Goal: Task Accomplishment & Management: Manage account settings

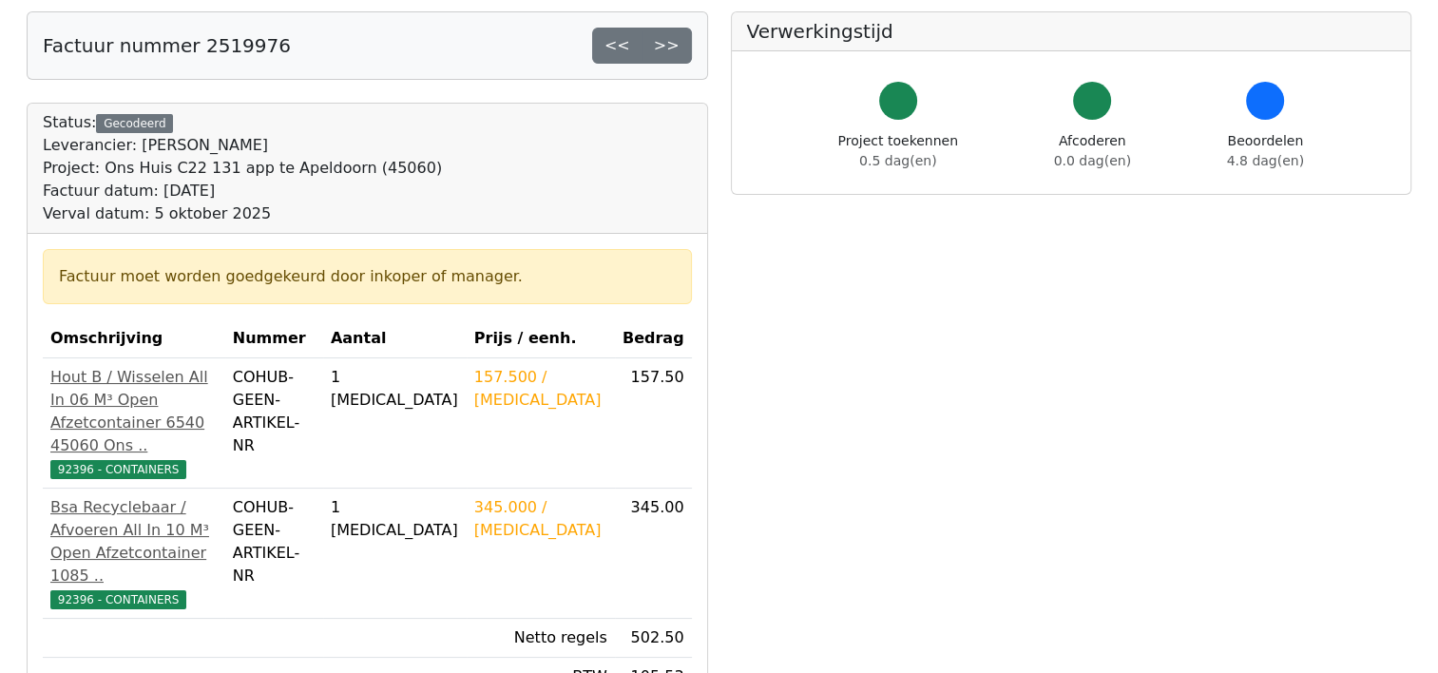
scroll to position [190, 0]
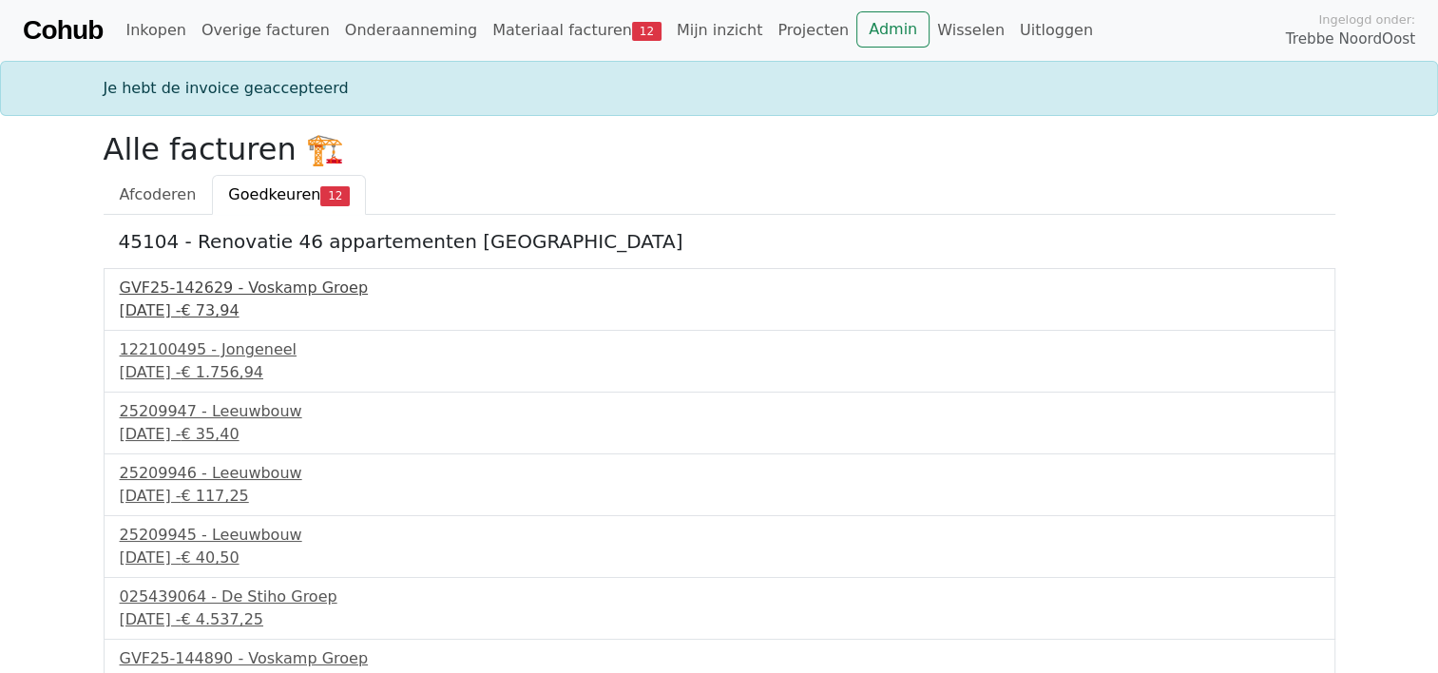
click at [255, 290] on div "GVF25-142629 - Voskamp Groep" at bounding box center [719, 288] width 1199 height 23
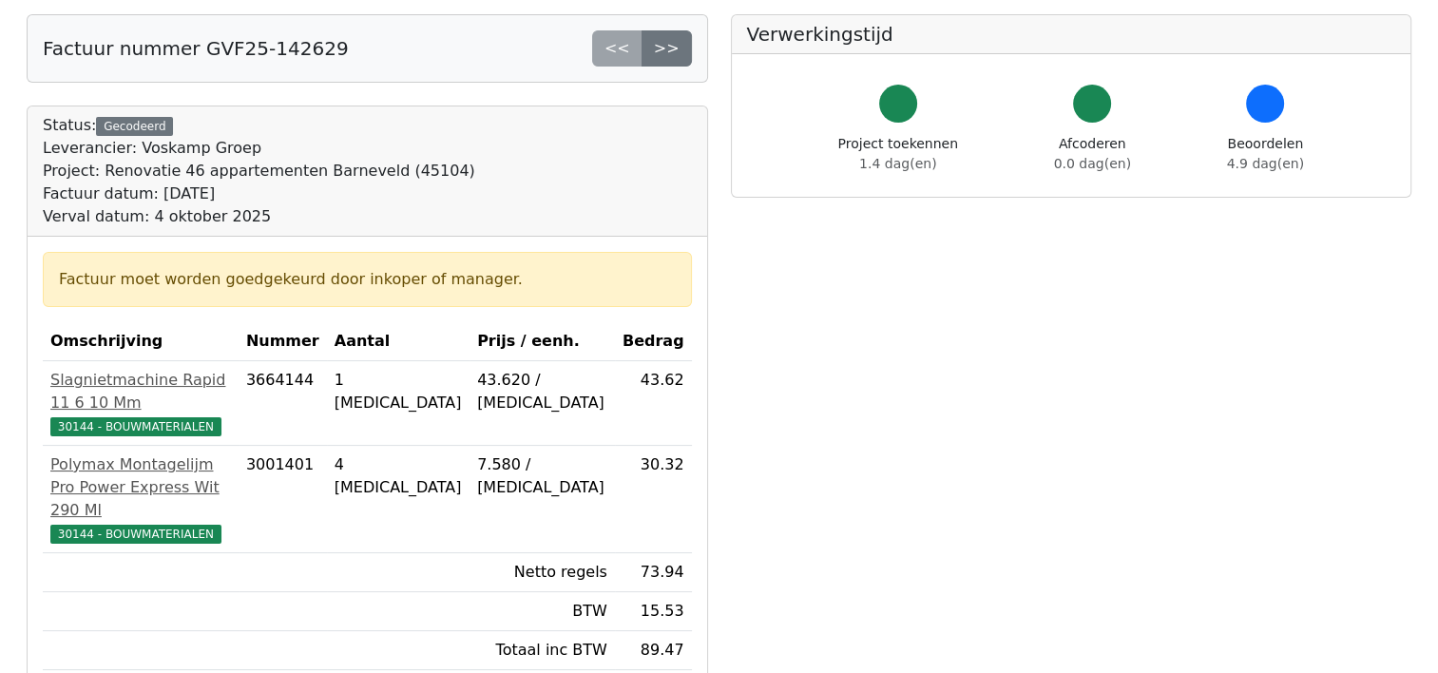
scroll to position [190, 0]
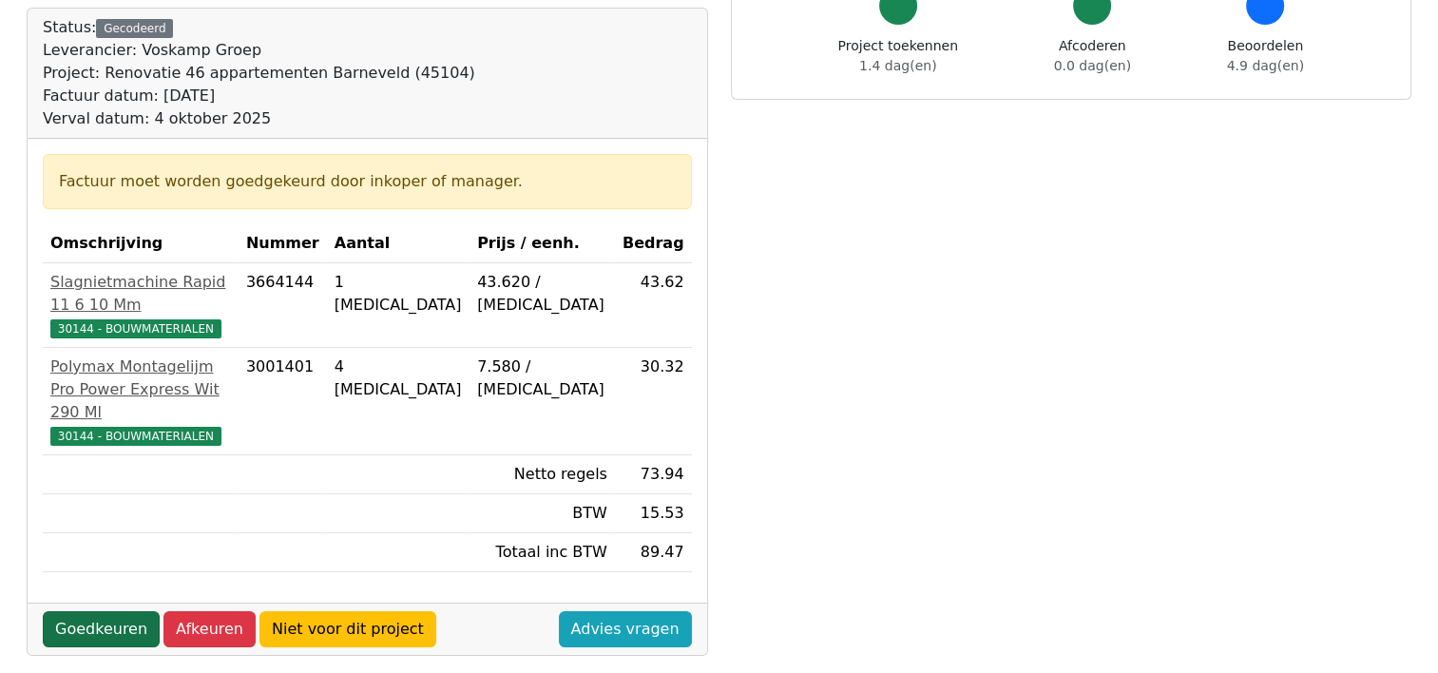
click at [94, 611] on link "Goedkeuren" at bounding box center [101, 629] width 117 height 36
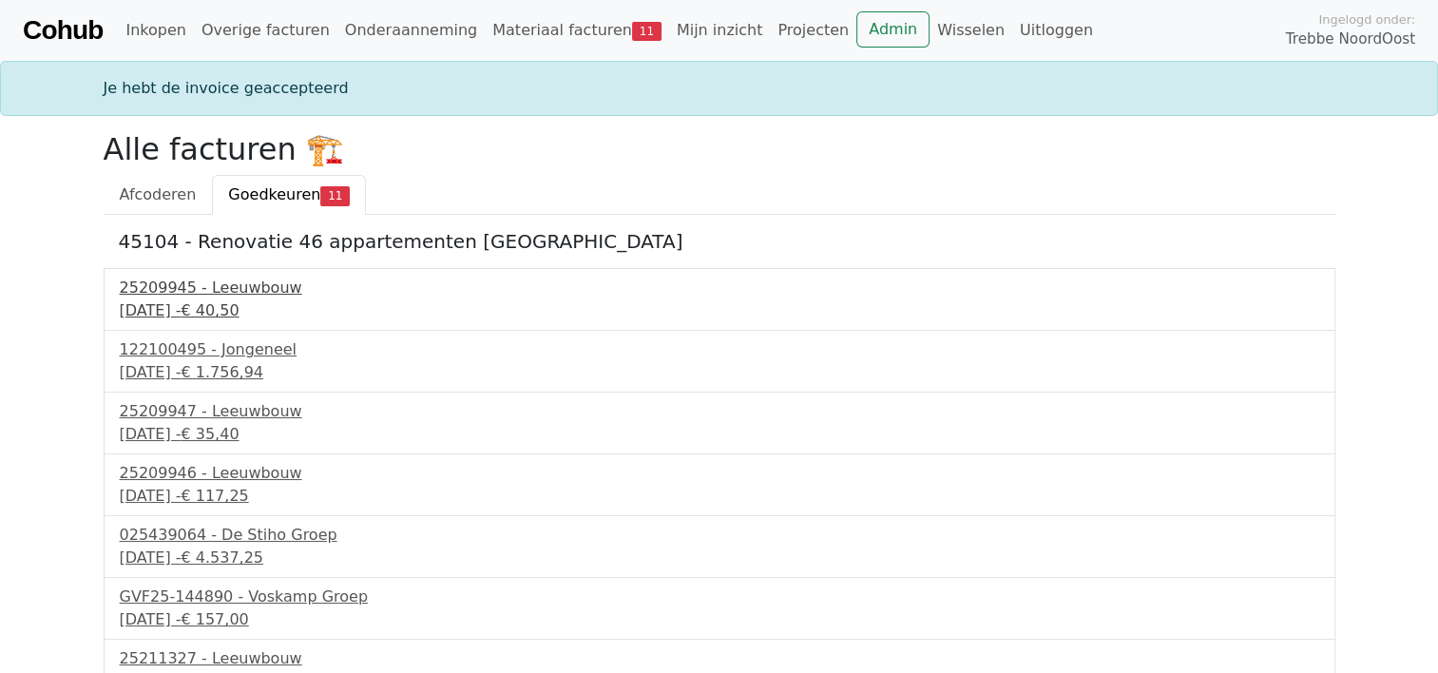
click at [184, 284] on div "25209945 - Leeuwbouw" at bounding box center [719, 288] width 1199 height 23
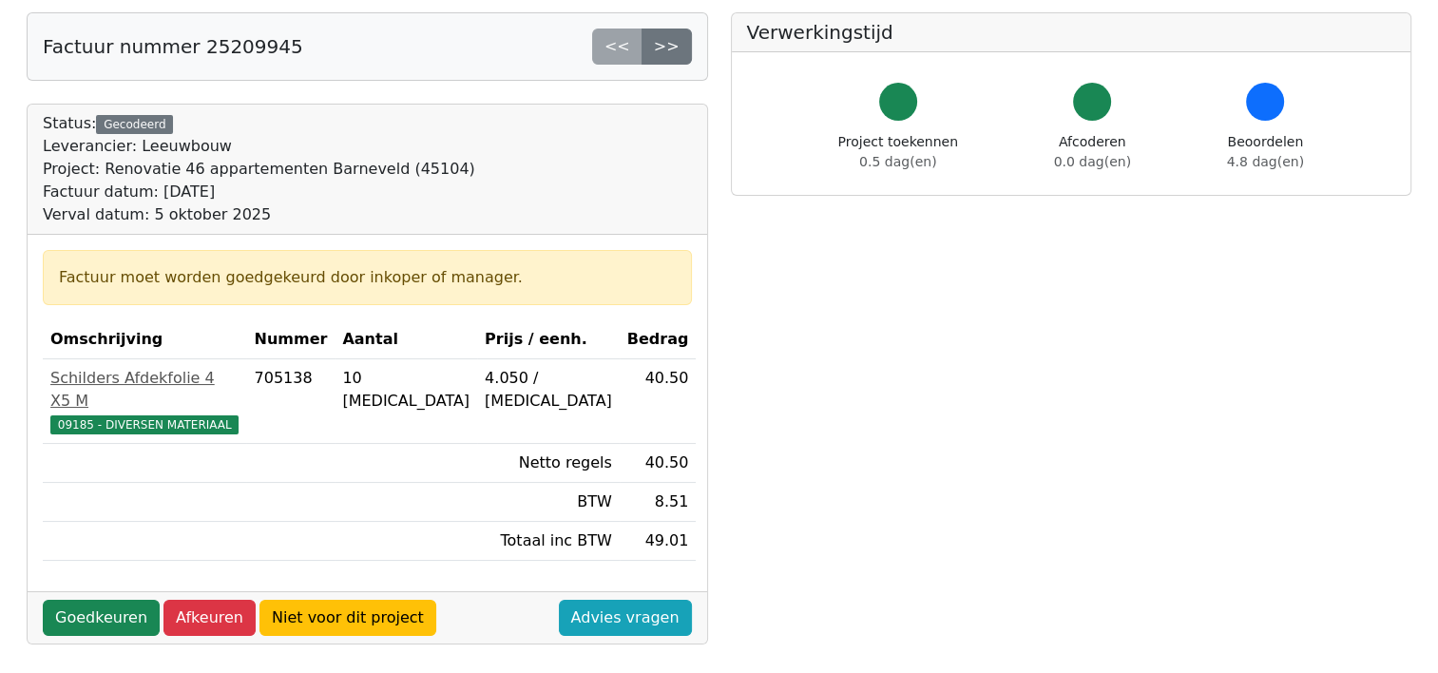
scroll to position [285, 0]
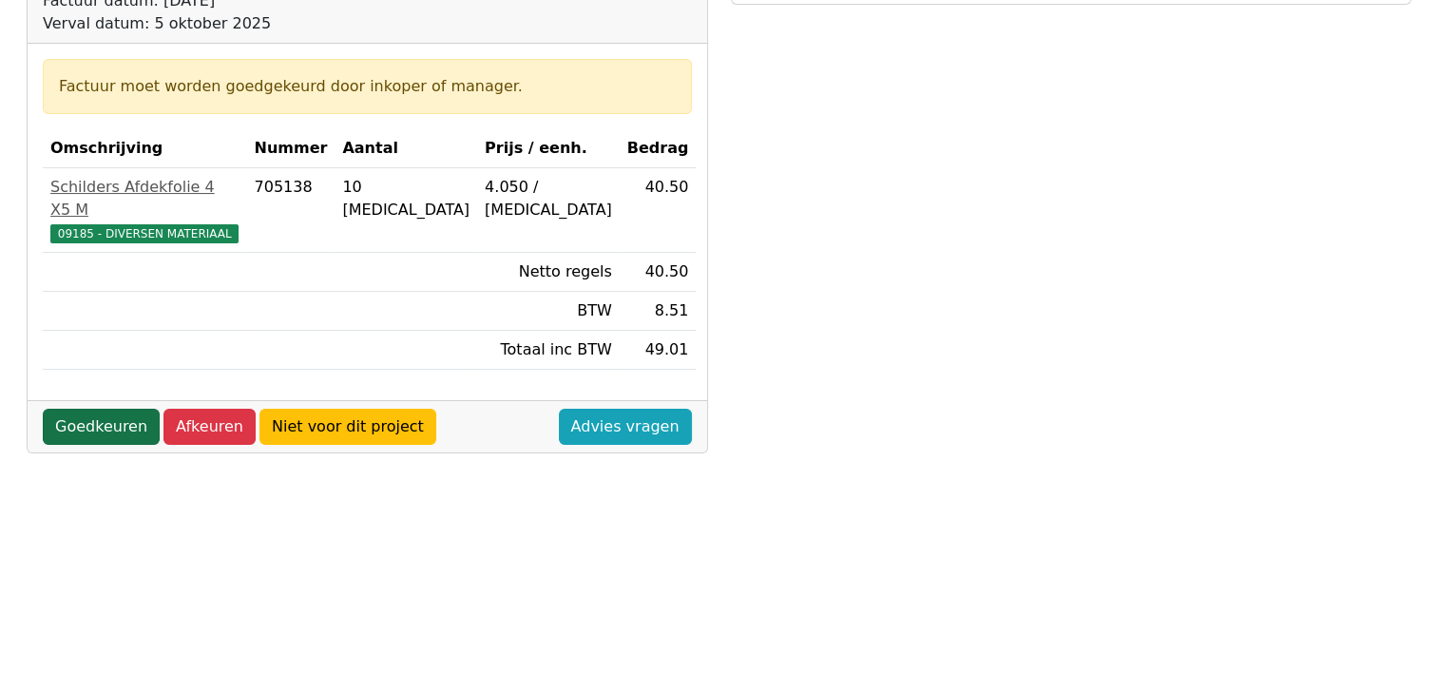
click at [106, 409] on link "Goedkeuren" at bounding box center [101, 427] width 117 height 36
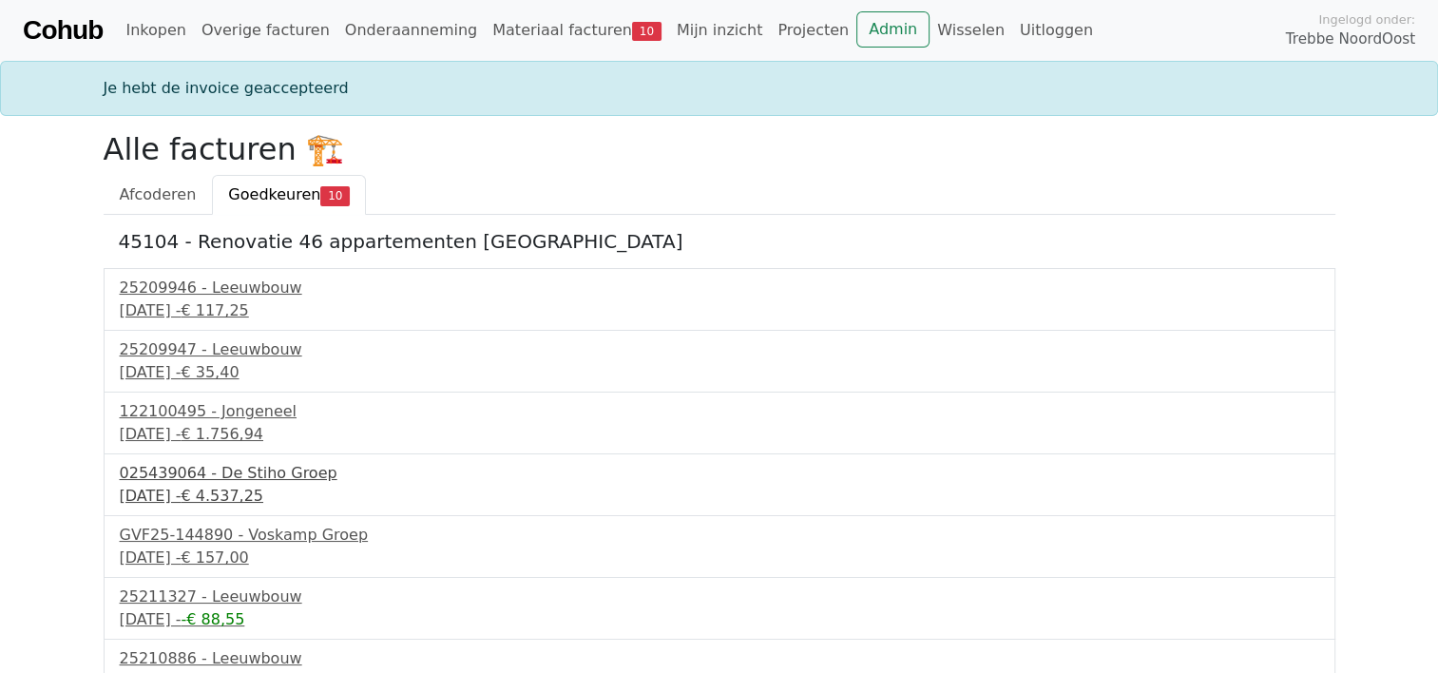
click at [197, 487] on div "[DATE] - € 4.537,25" at bounding box center [719, 496] width 1199 height 23
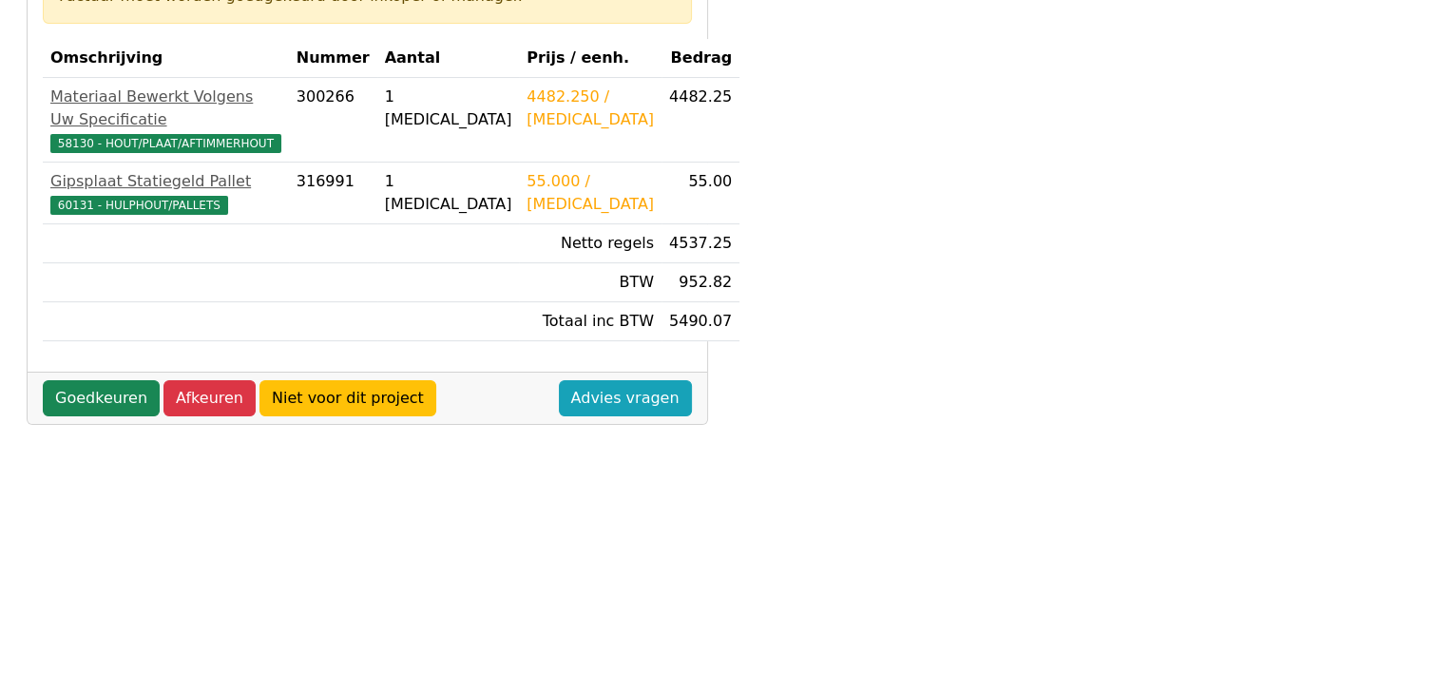
scroll to position [380, 0]
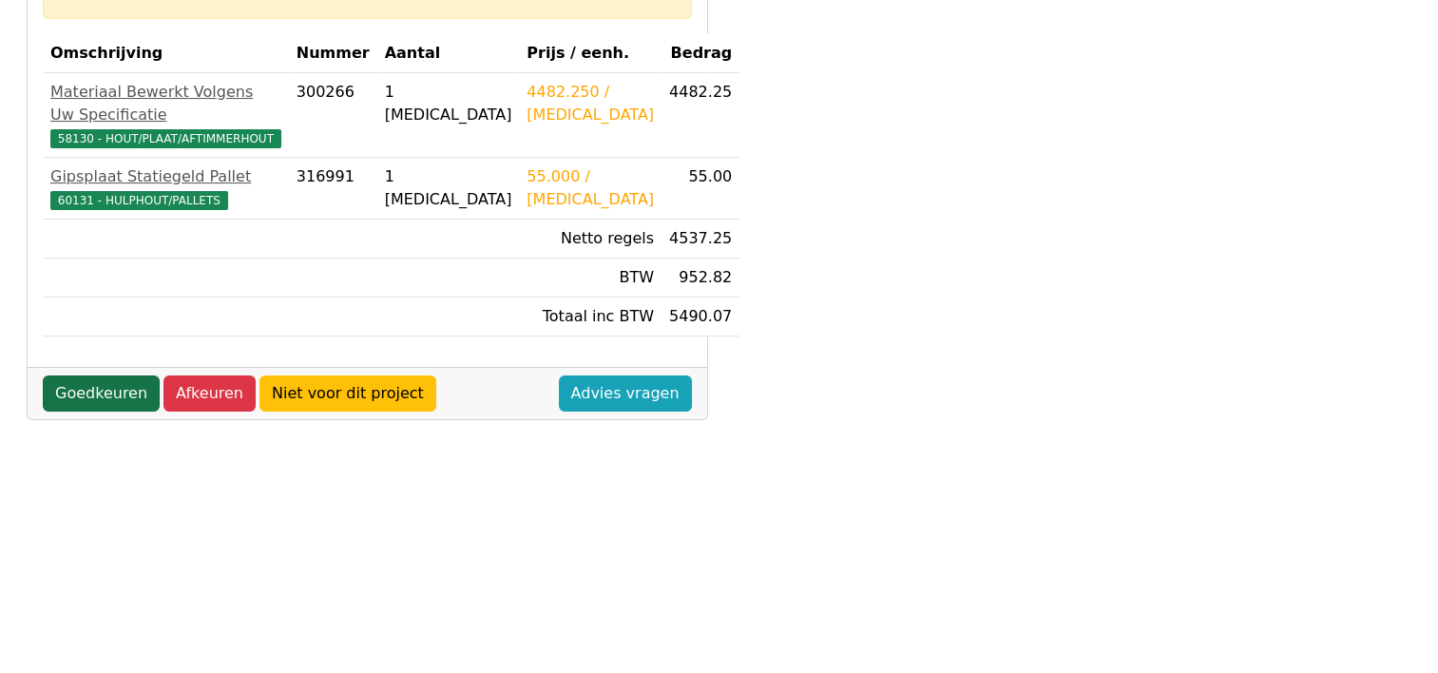
click at [98, 375] on link "Goedkeuren" at bounding box center [101, 393] width 117 height 36
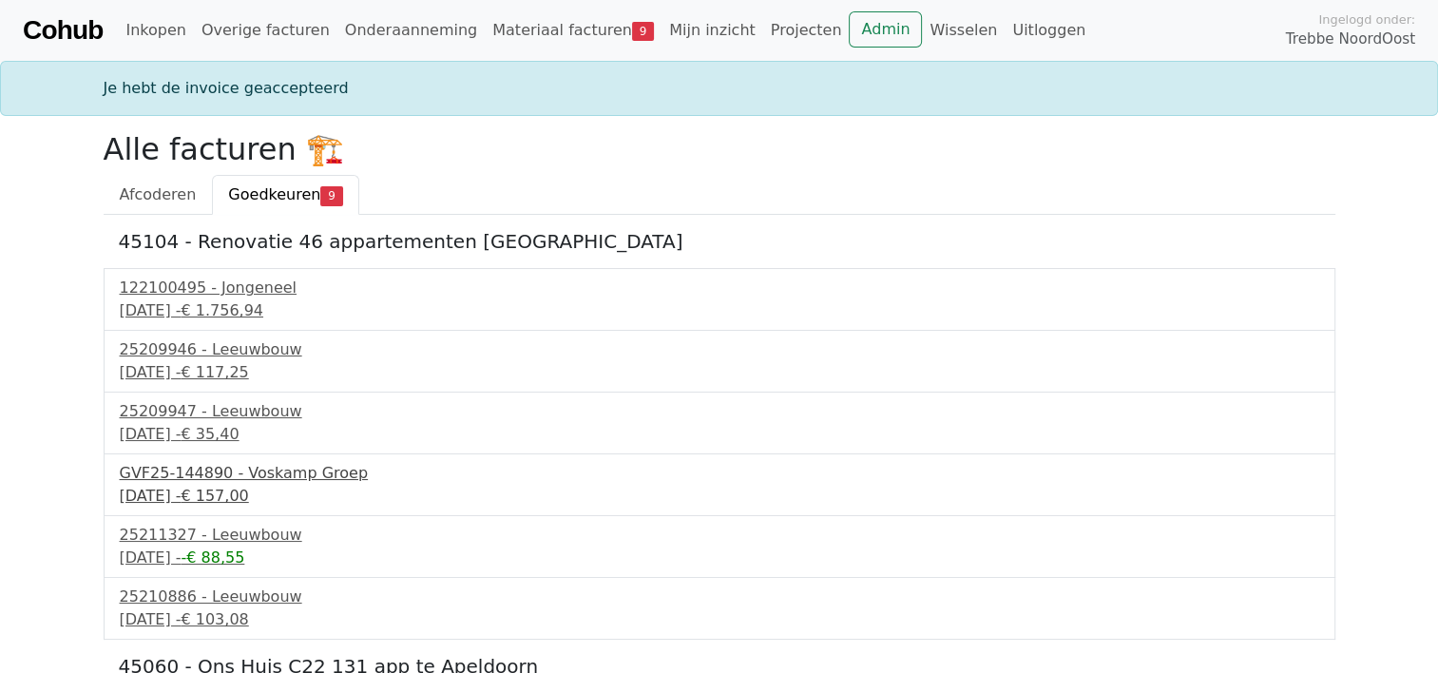
click at [200, 479] on div "GVF25-144890 - Voskamp Groep" at bounding box center [719, 473] width 1199 height 23
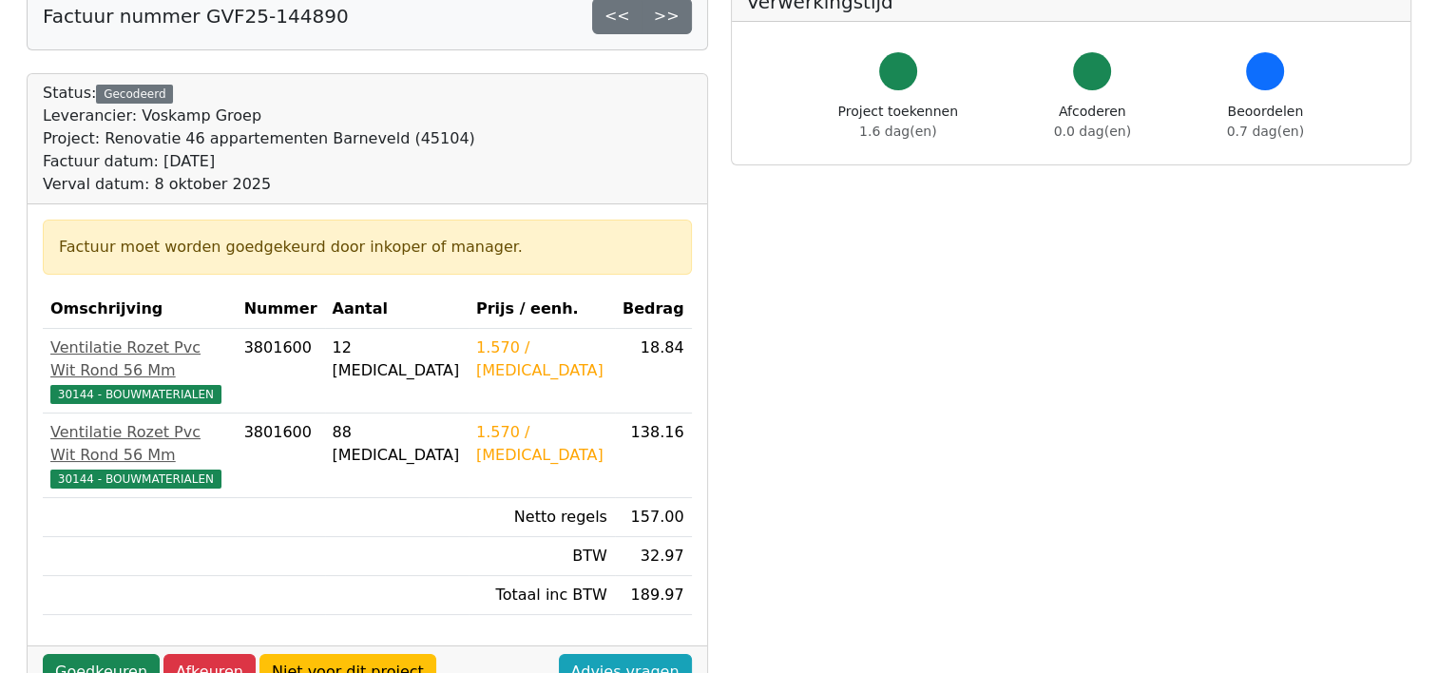
scroll to position [95, 0]
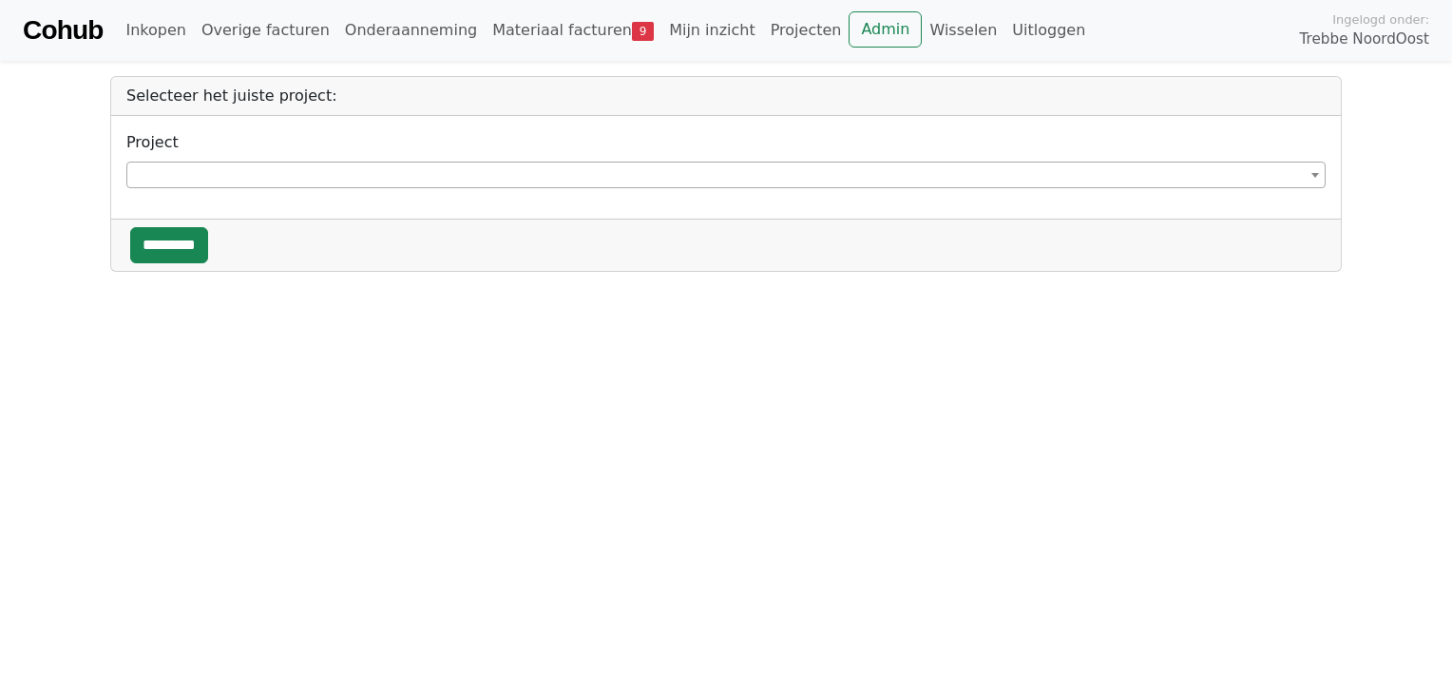
click at [189, 178] on span at bounding box center [725, 175] width 1199 height 27
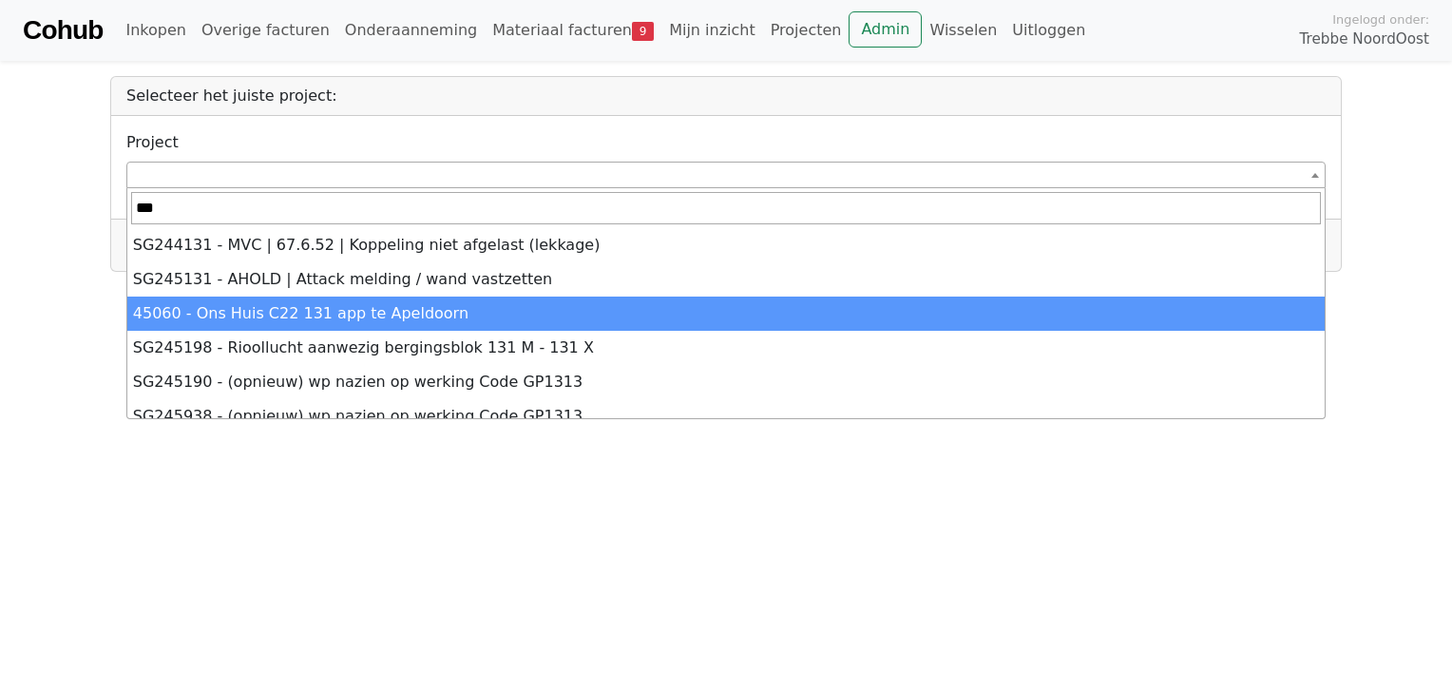
type input "***"
select select "*****"
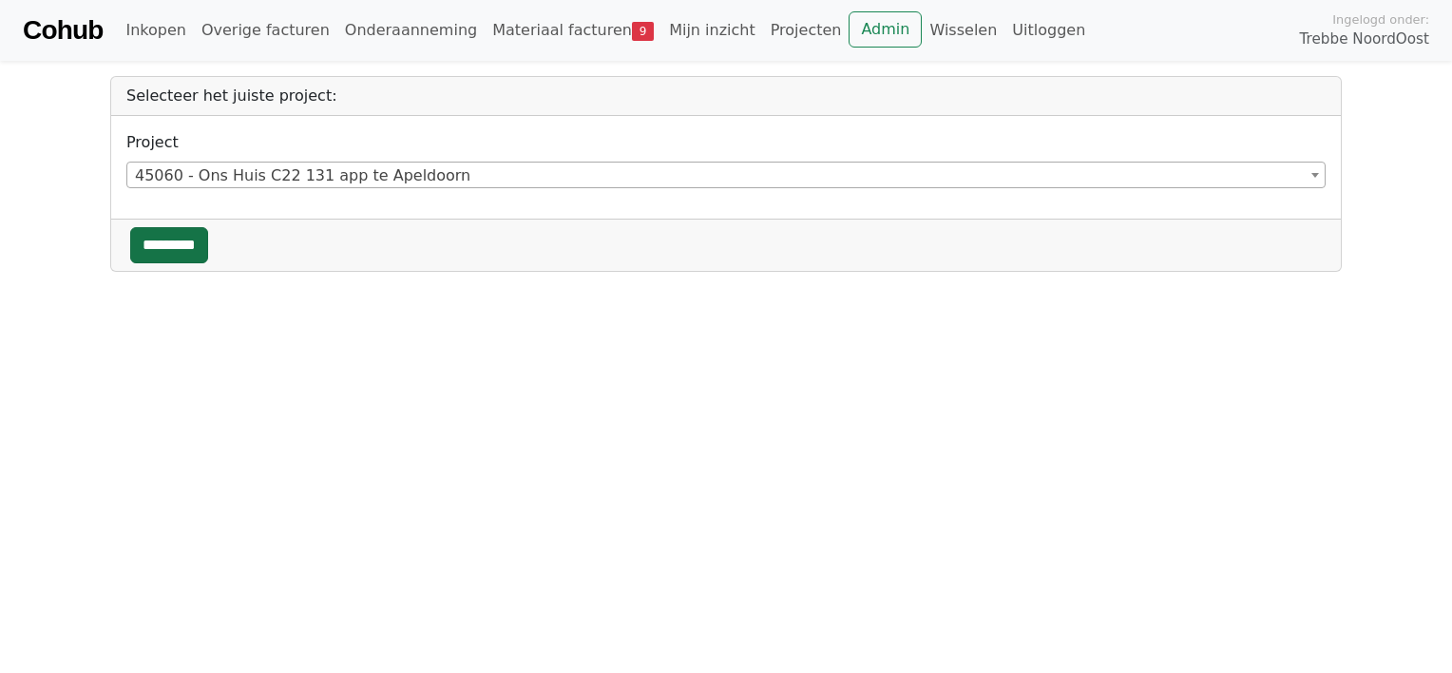
click at [165, 239] on input "*********" at bounding box center [169, 245] width 78 height 36
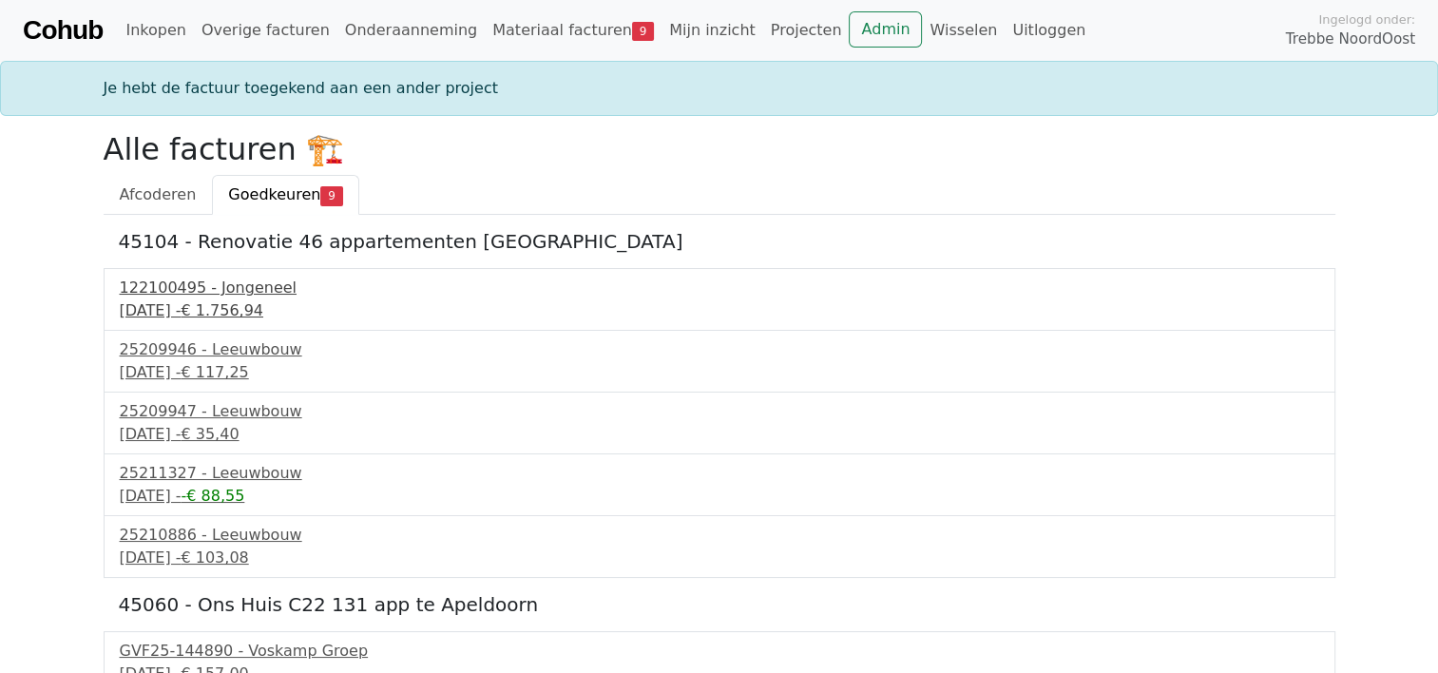
click at [217, 293] on div "122100495 - Jongeneel" at bounding box center [719, 288] width 1199 height 23
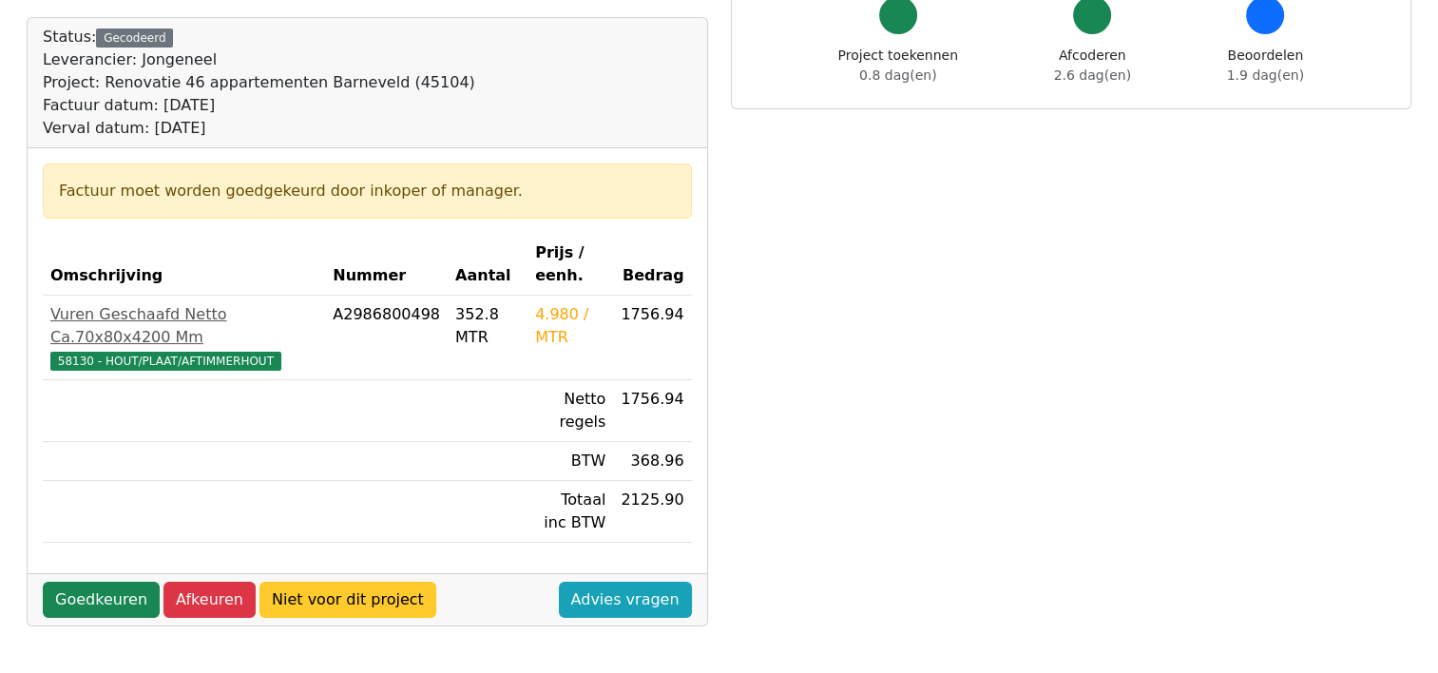
scroll to position [190, 0]
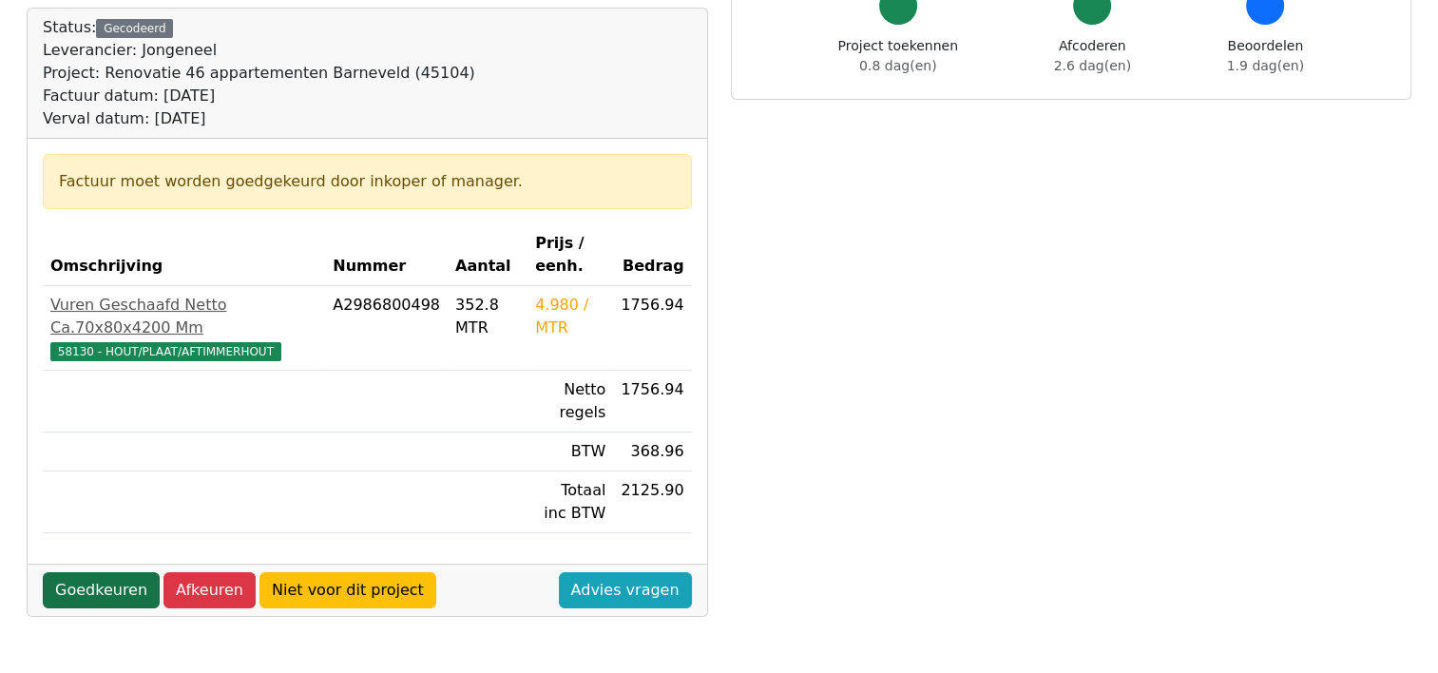
click at [78, 572] on link "Goedkeuren" at bounding box center [101, 590] width 117 height 36
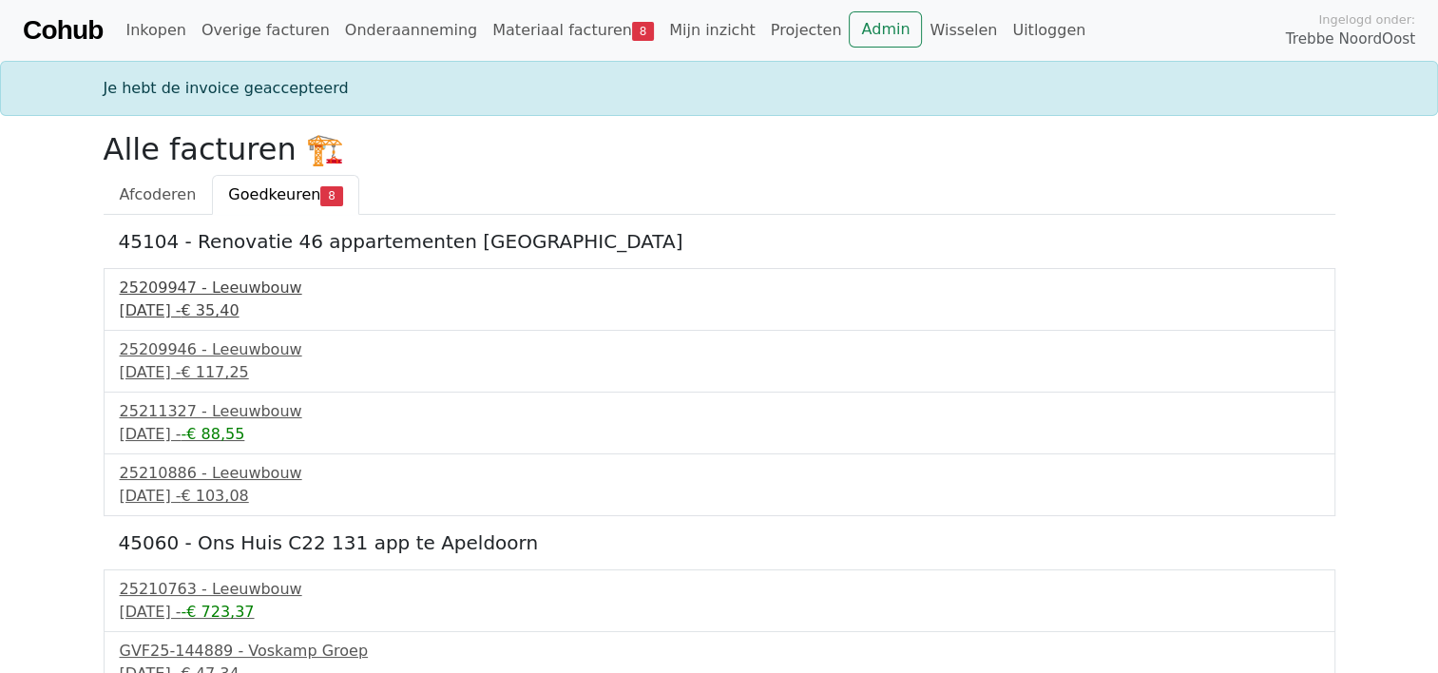
click at [207, 290] on div "25209947 - Leeuwbouw" at bounding box center [719, 288] width 1199 height 23
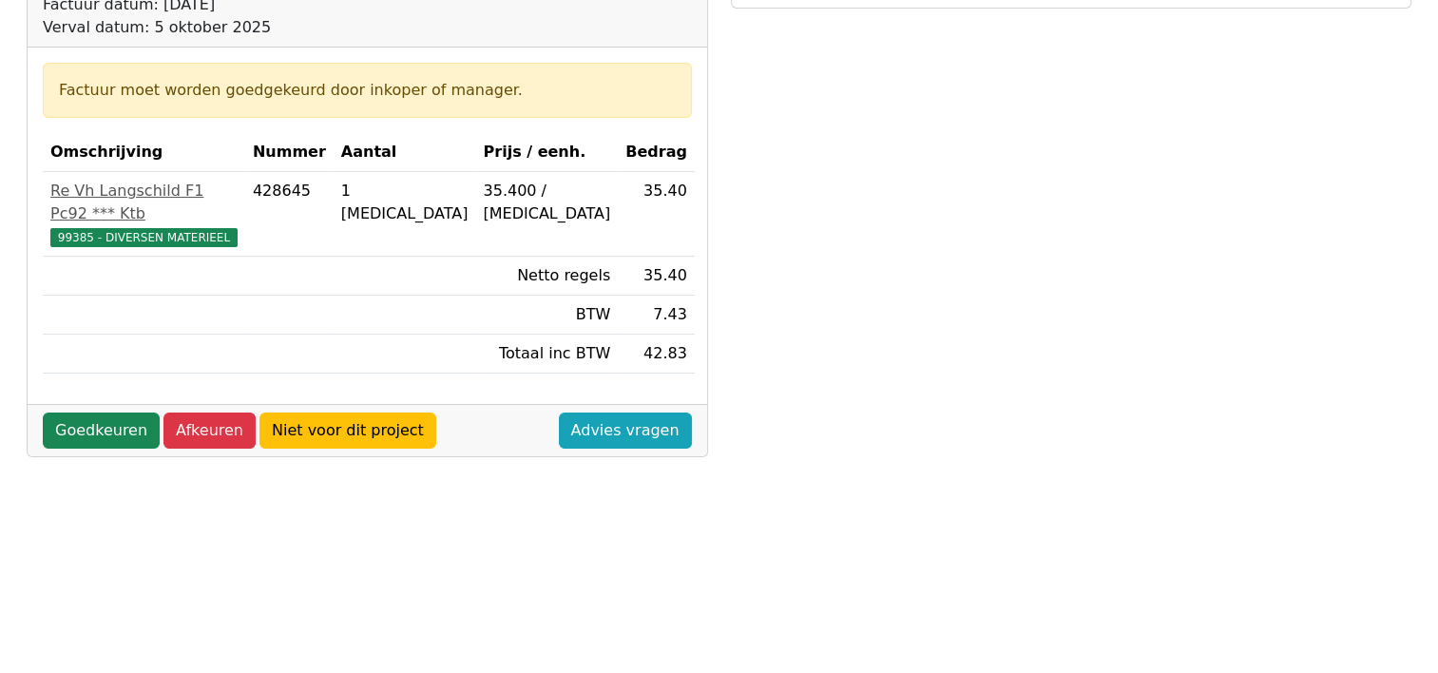
scroll to position [285, 0]
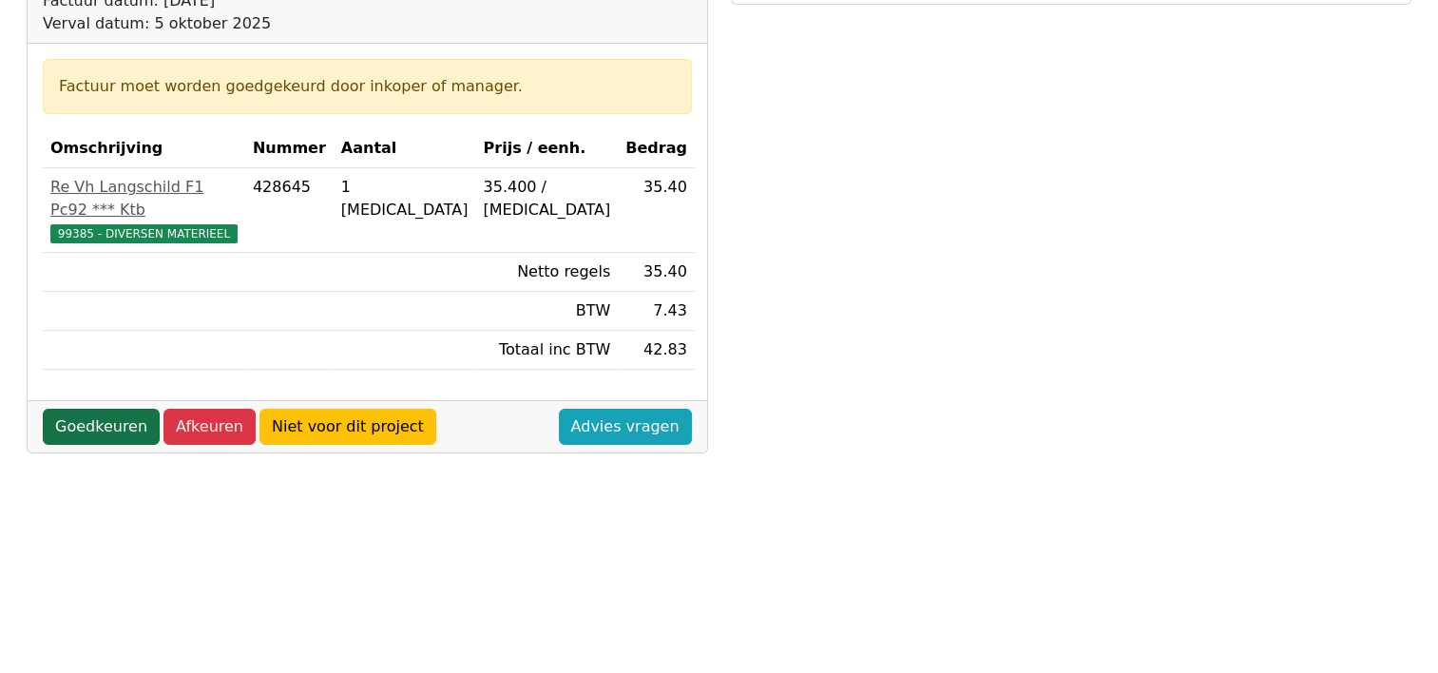
click at [108, 409] on link "Goedkeuren" at bounding box center [101, 427] width 117 height 36
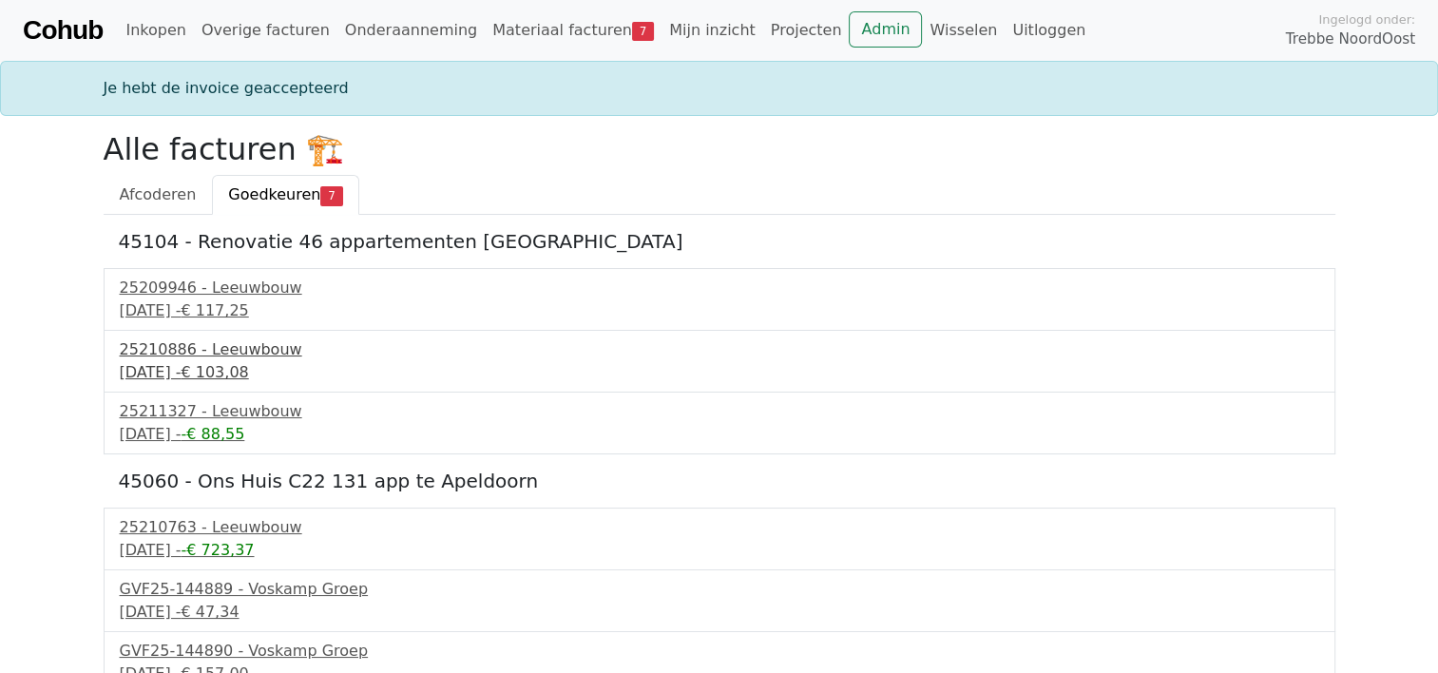
click at [171, 352] on div "25210886 - Leeuwbouw" at bounding box center [719, 349] width 1199 height 23
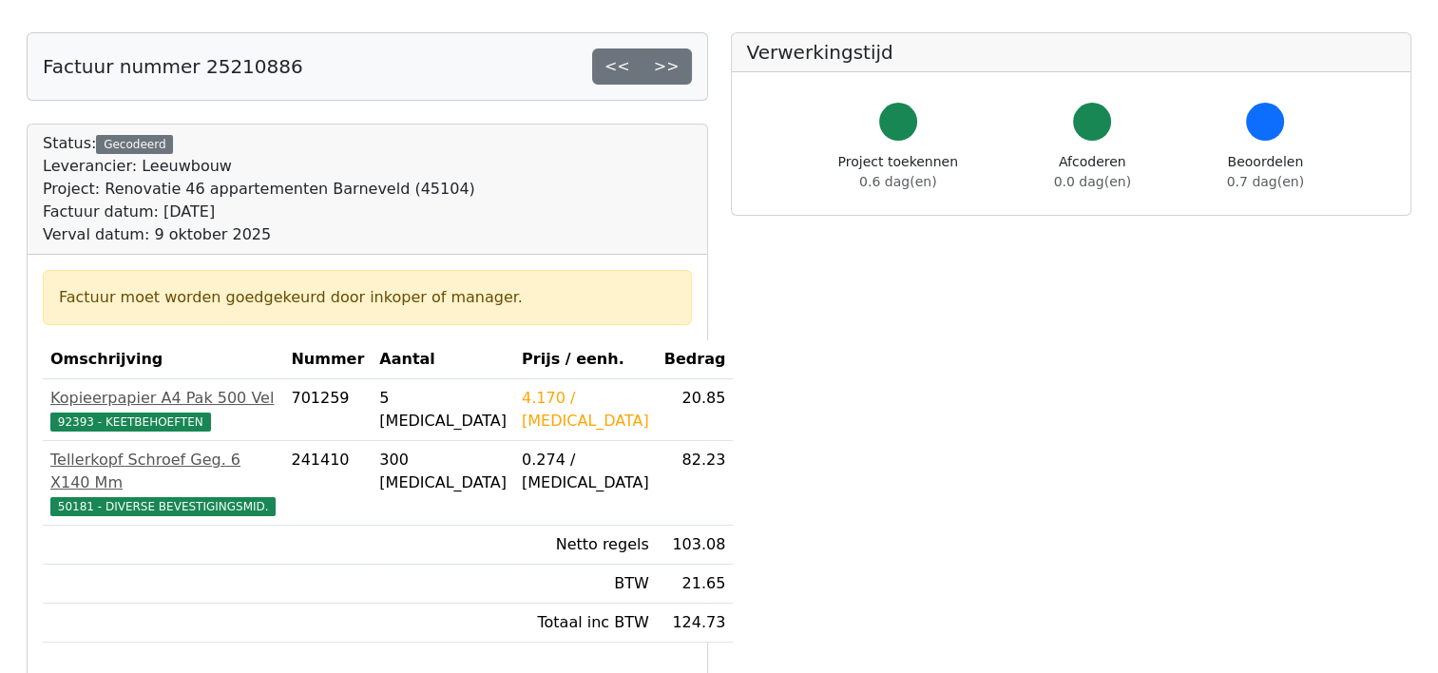
scroll to position [190, 0]
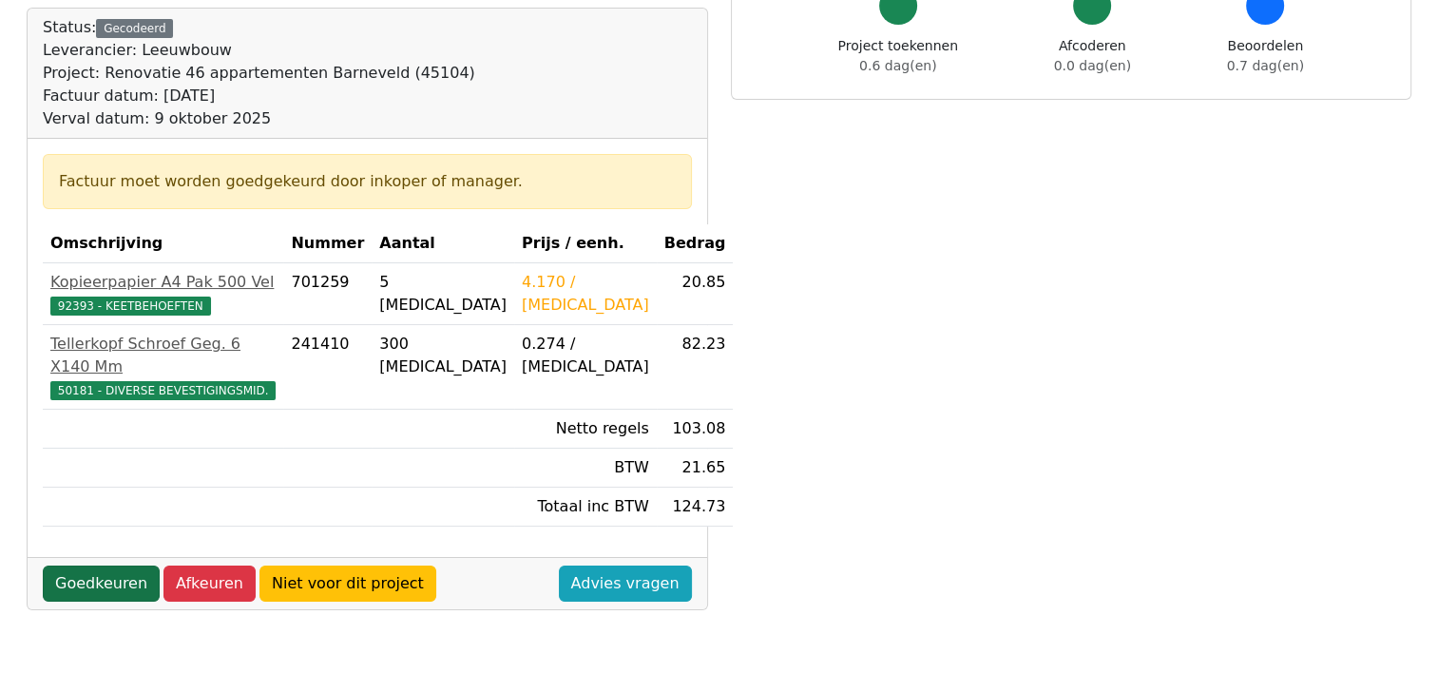
click at [110, 566] on link "Goedkeuren" at bounding box center [101, 584] width 117 height 36
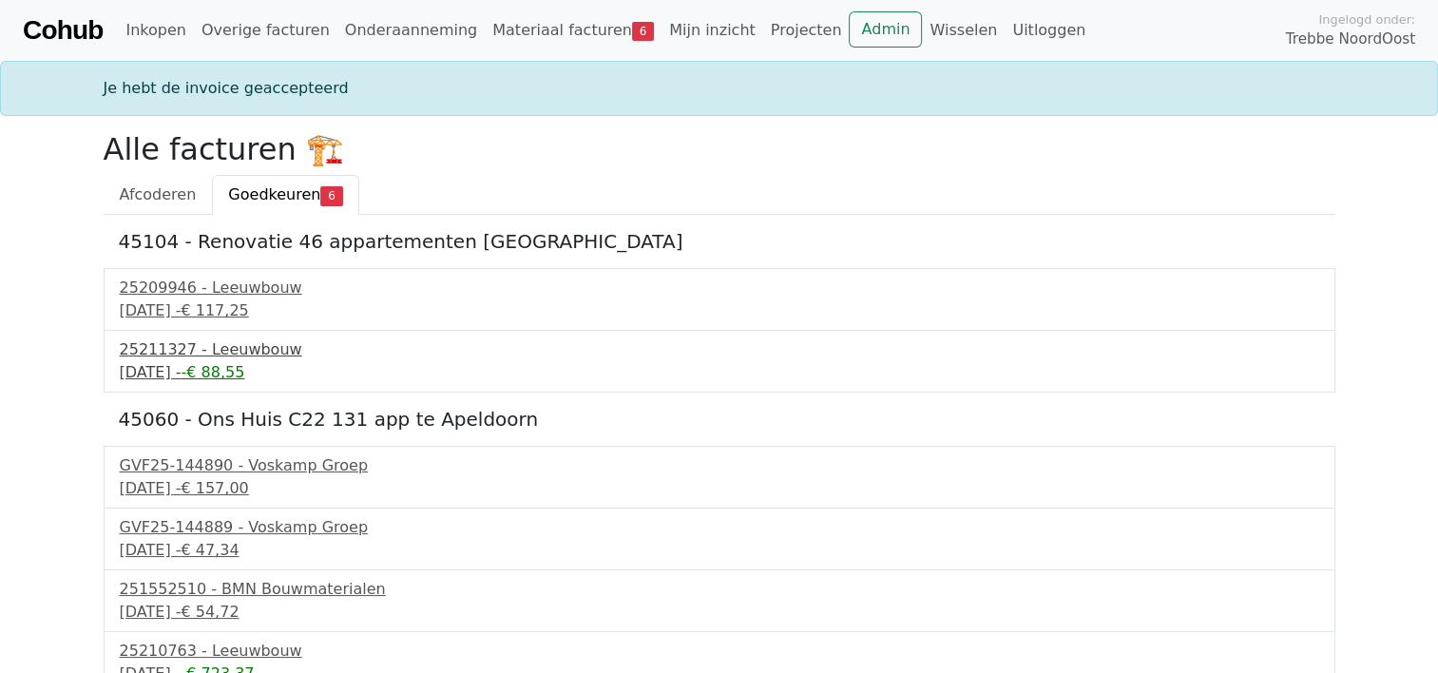
click at [167, 358] on div "25211327 - Leeuwbouw" at bounding box center [719, 349] width 1199 height 23
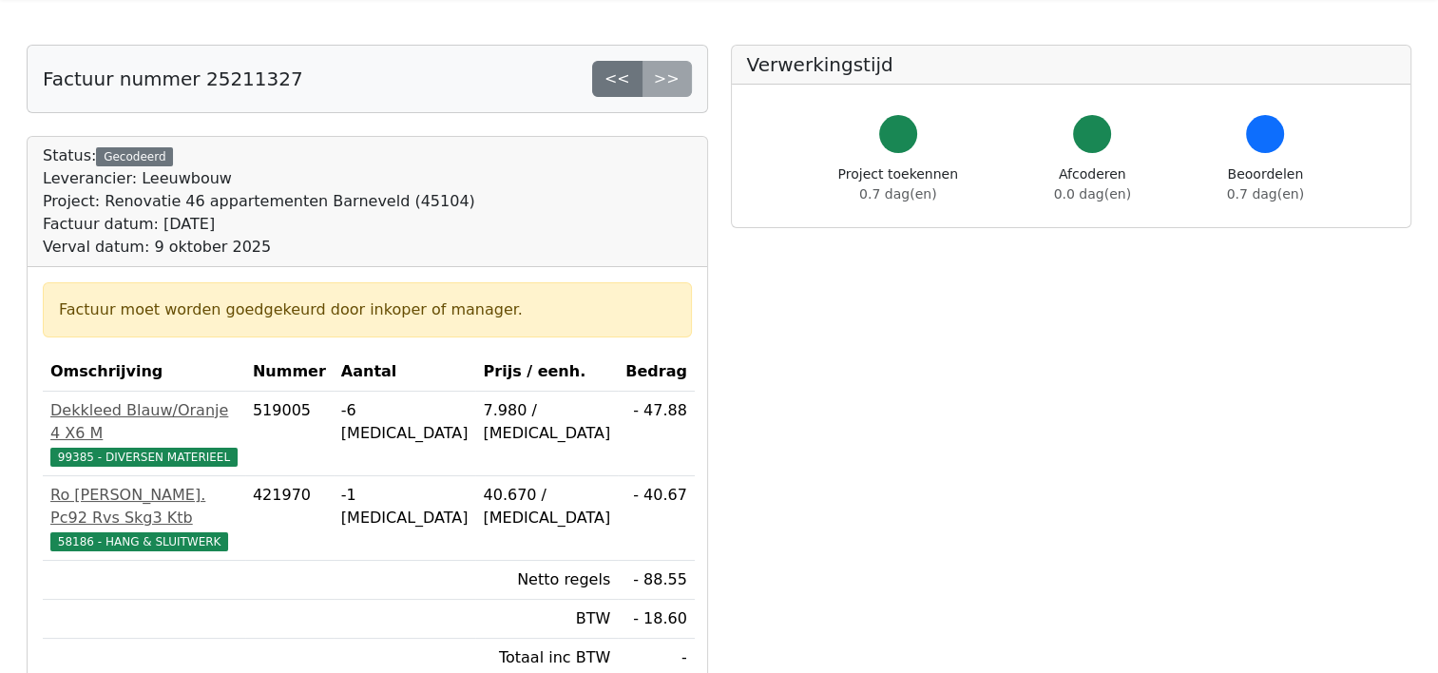
scroll to position [95, 0]
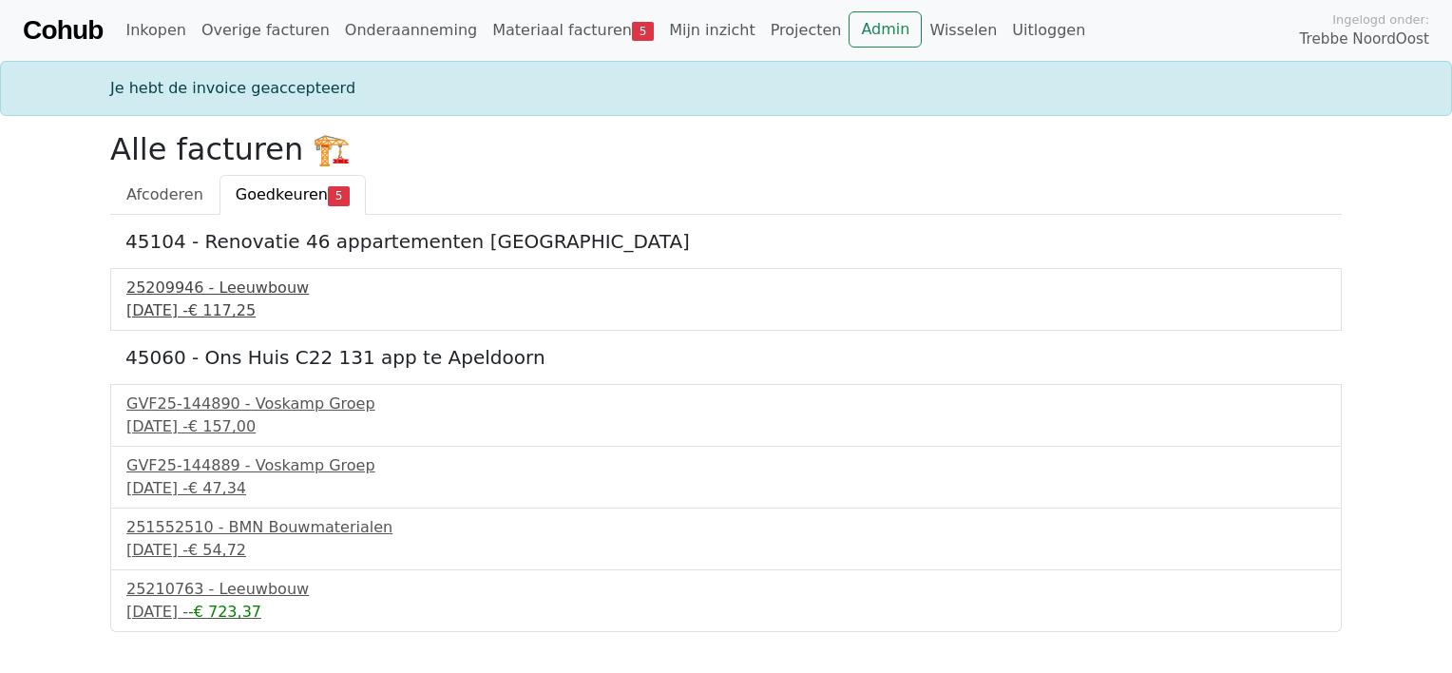
click at [212, 304] on div "5 september 2025 - € 117,25" at bounding box center [725, 310] width 1199 height 23
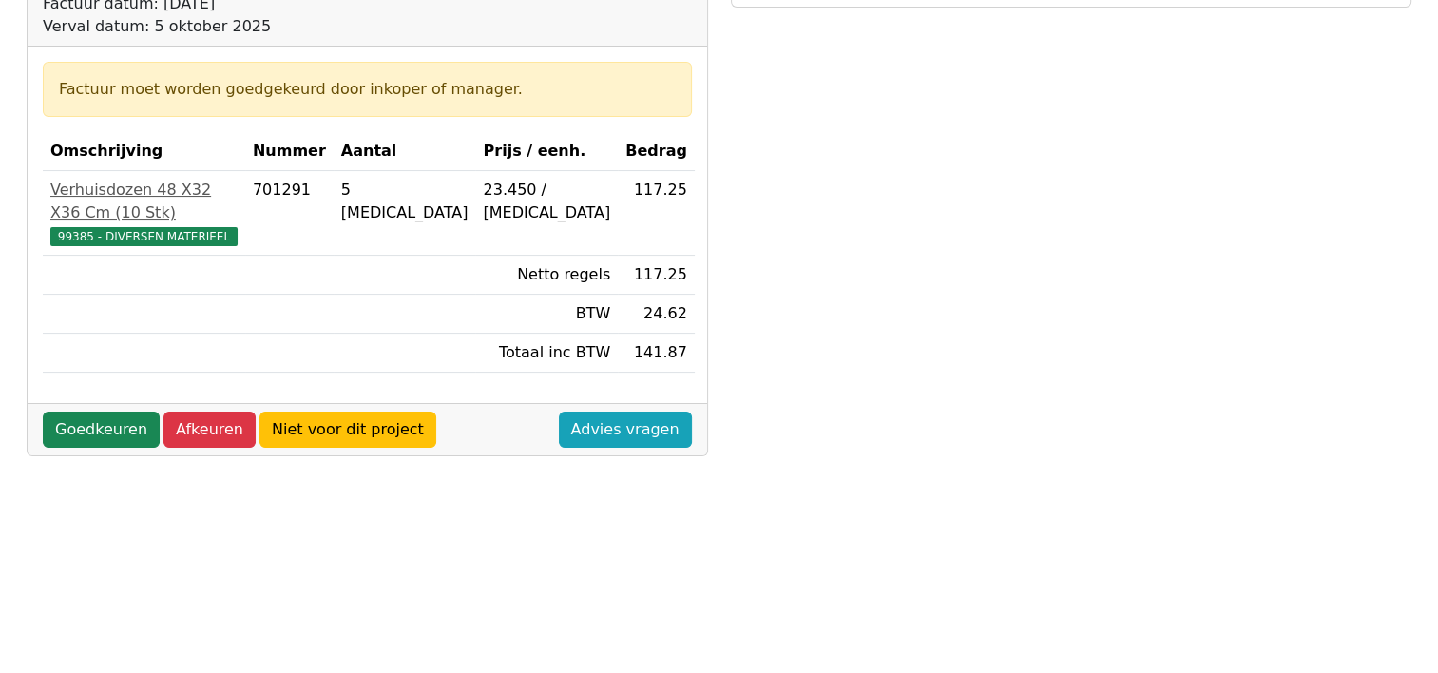
scroll to position [285, 0]
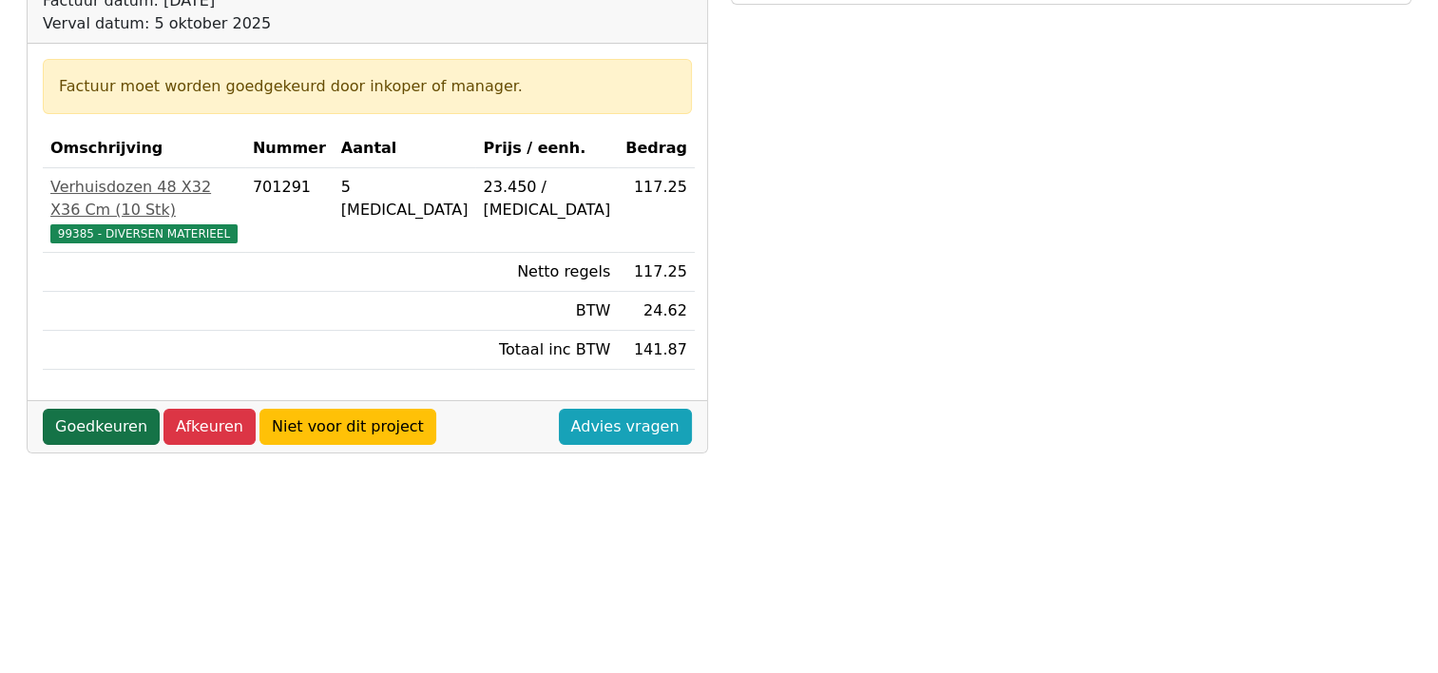
click at [114, 409] on link "Goedkeuren" at bounding box center [101, 427] width 117 height 36
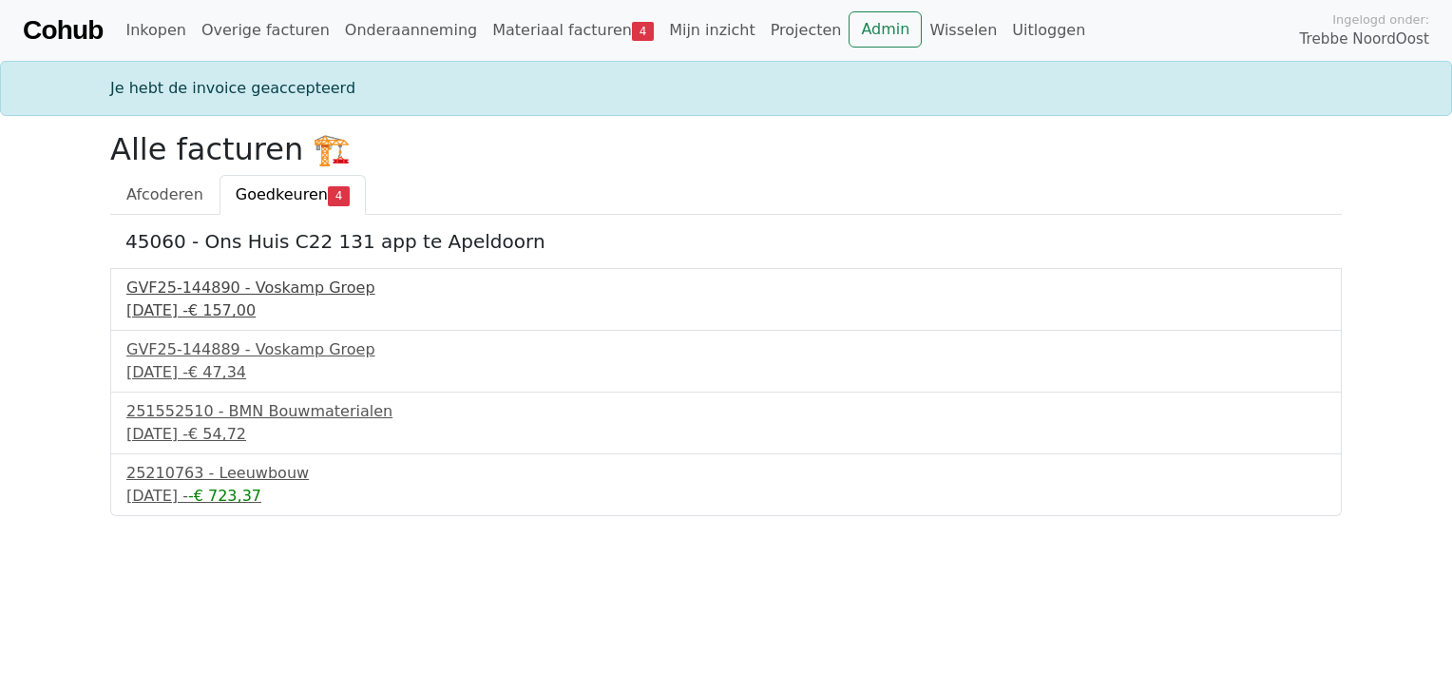
click at [206, 302] on div "8 september 2025 - € 157,00" at bounding box center [725, 310] width 1199 height 23
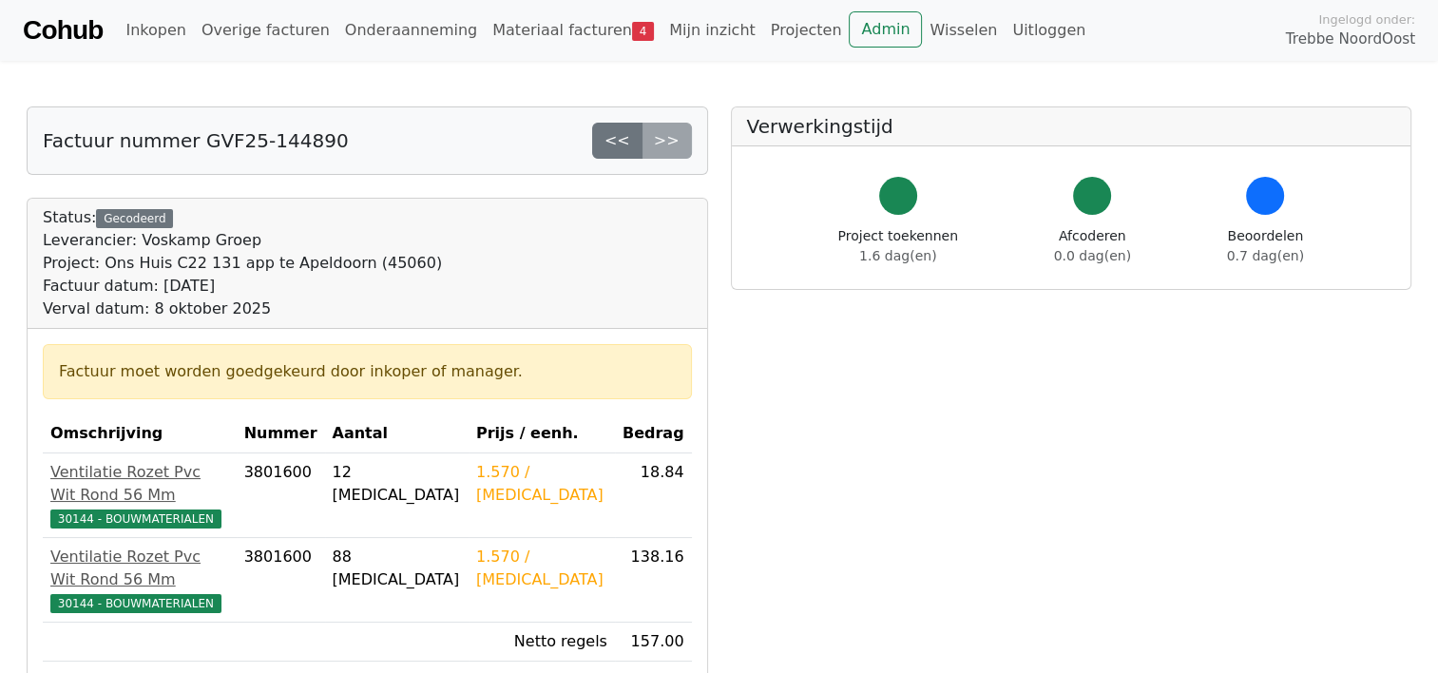
scroll to position [95, 0]
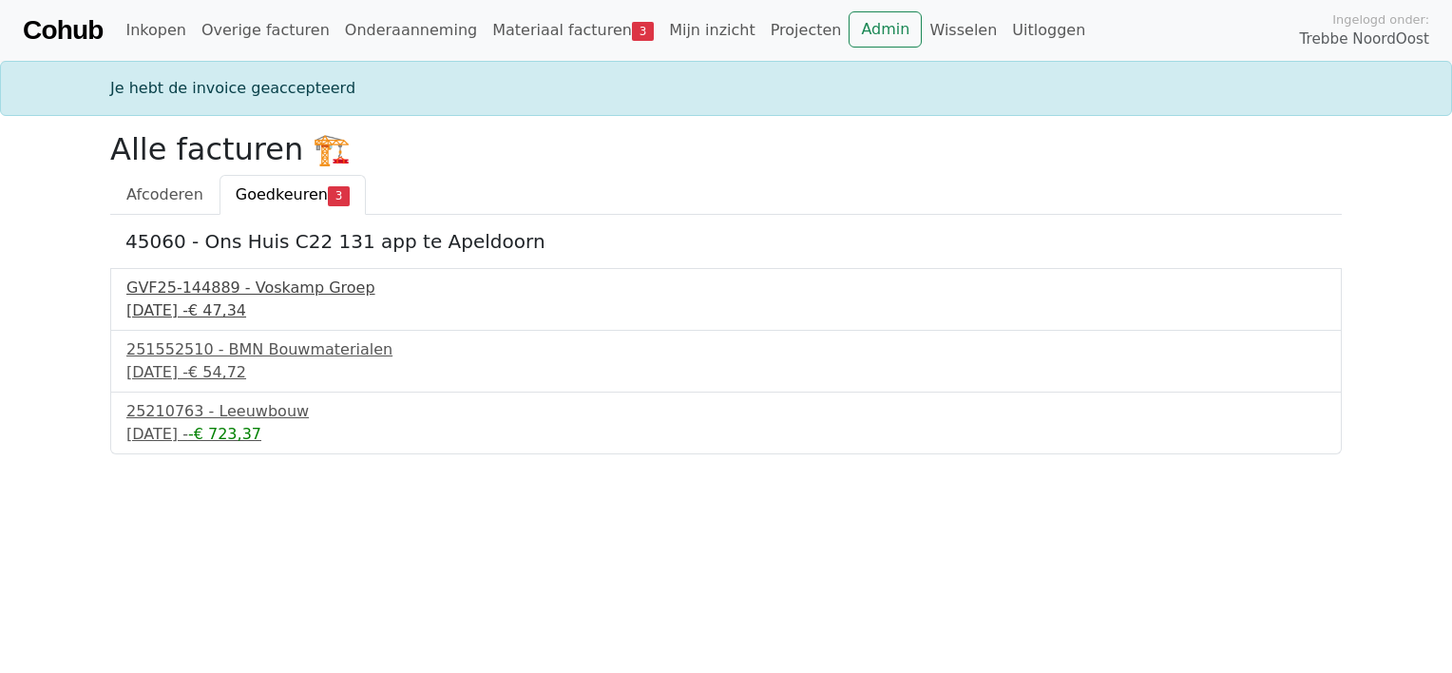
click at [207, 288] on div "GVF25-144889 - Voskamp Groep" at bounding box center [725, 288] width 1199 height 23
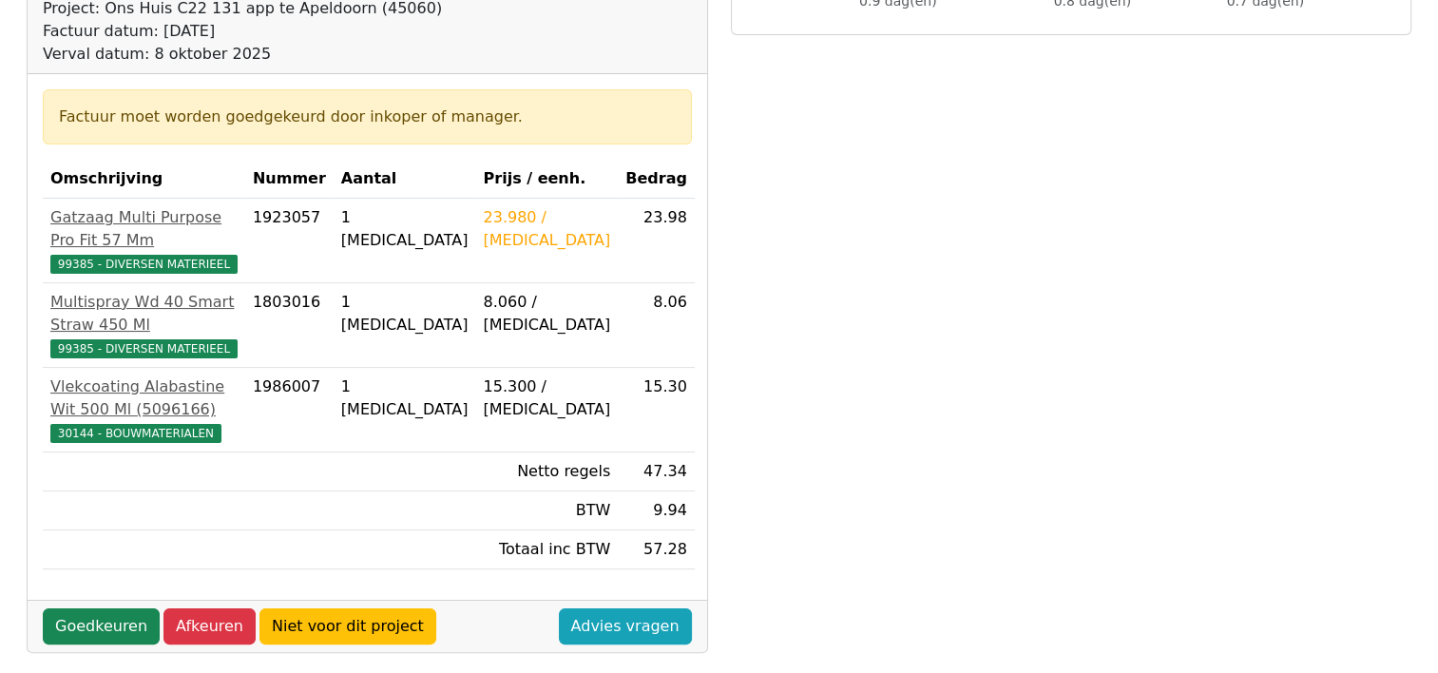
scroll to position [285, 0]
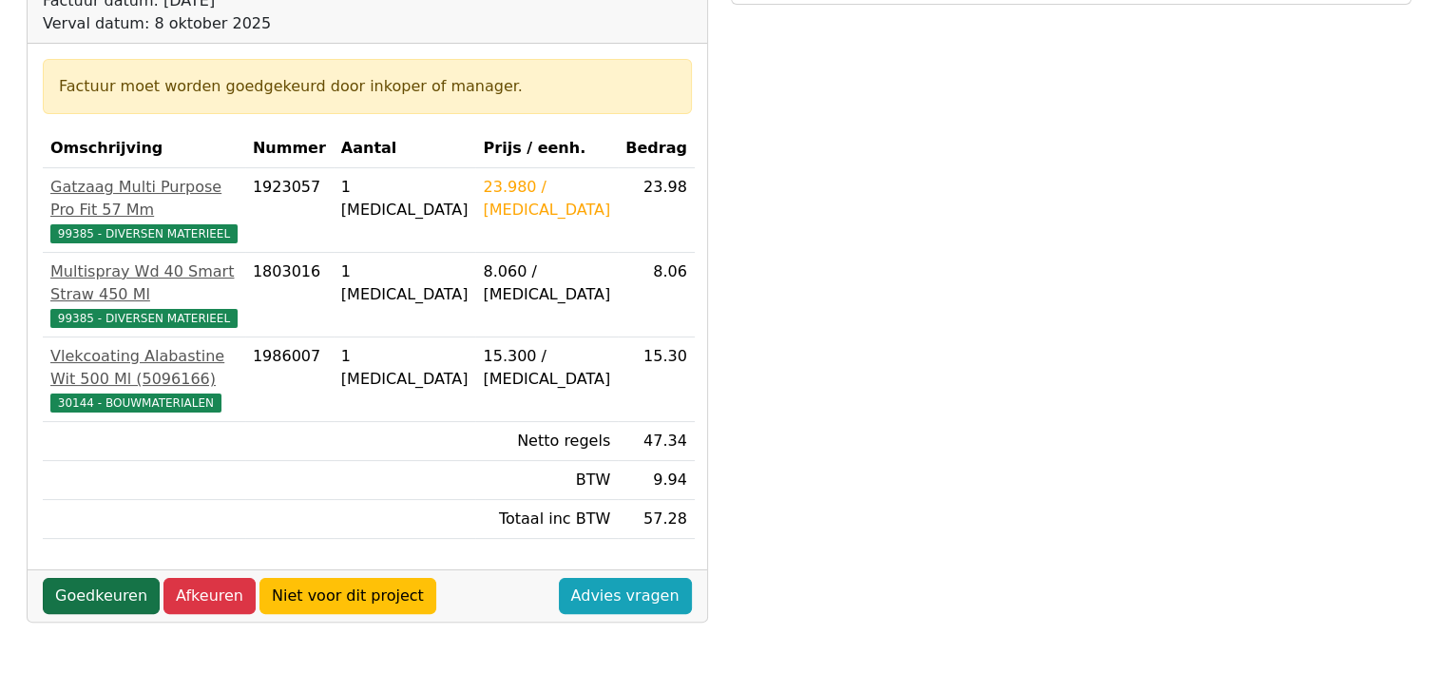
click at [91, 578] on link "Goedkeuren" at bounding box center [101, 596] width 117 height 36
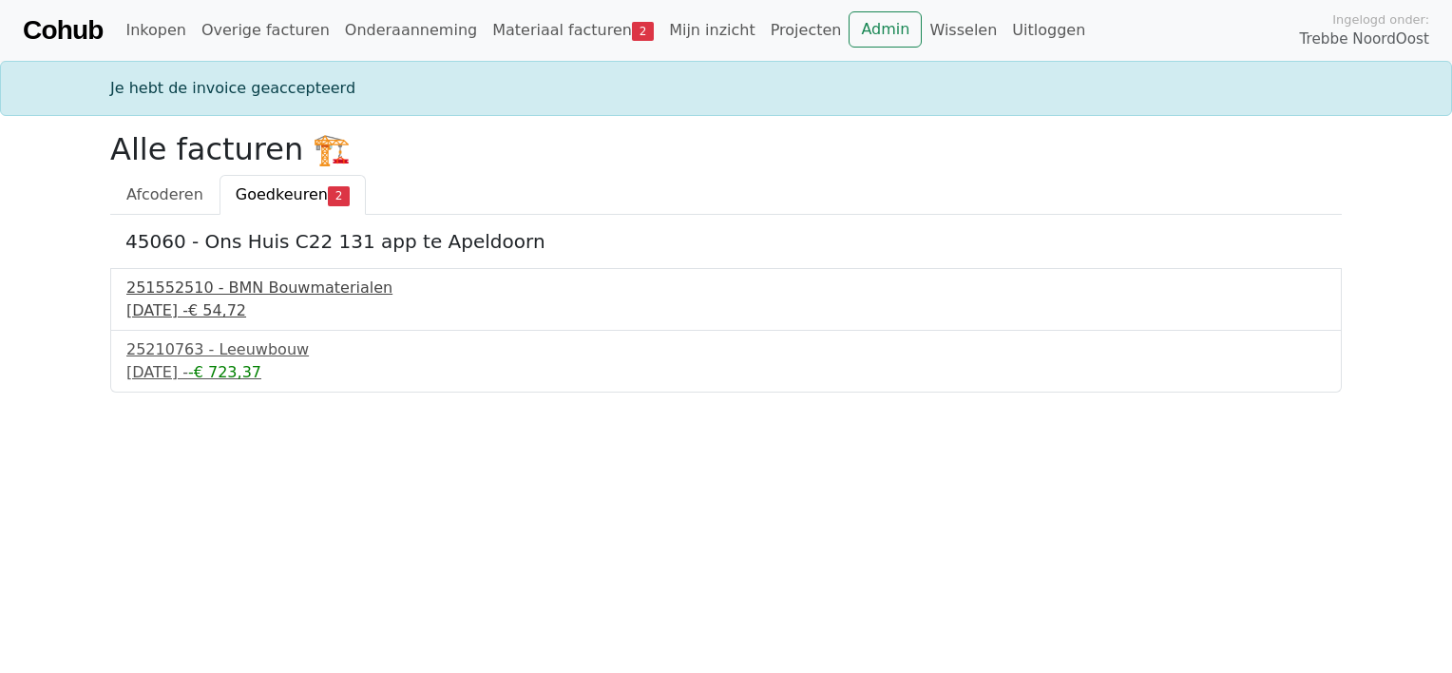
click at [207, 291] on div "251552510 - BMN Bouwmaterialen" at bounding box center [725, 288] width 1199 height 23
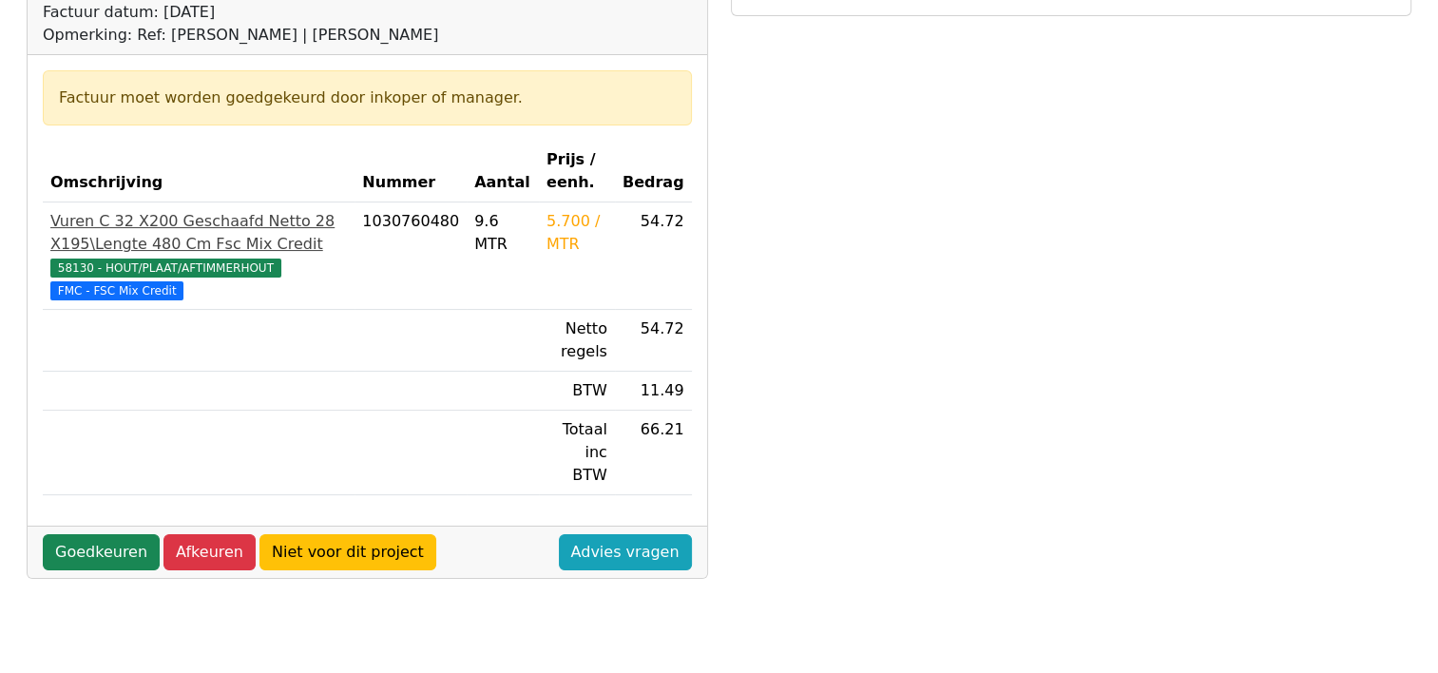
scroll to position [285, 0]
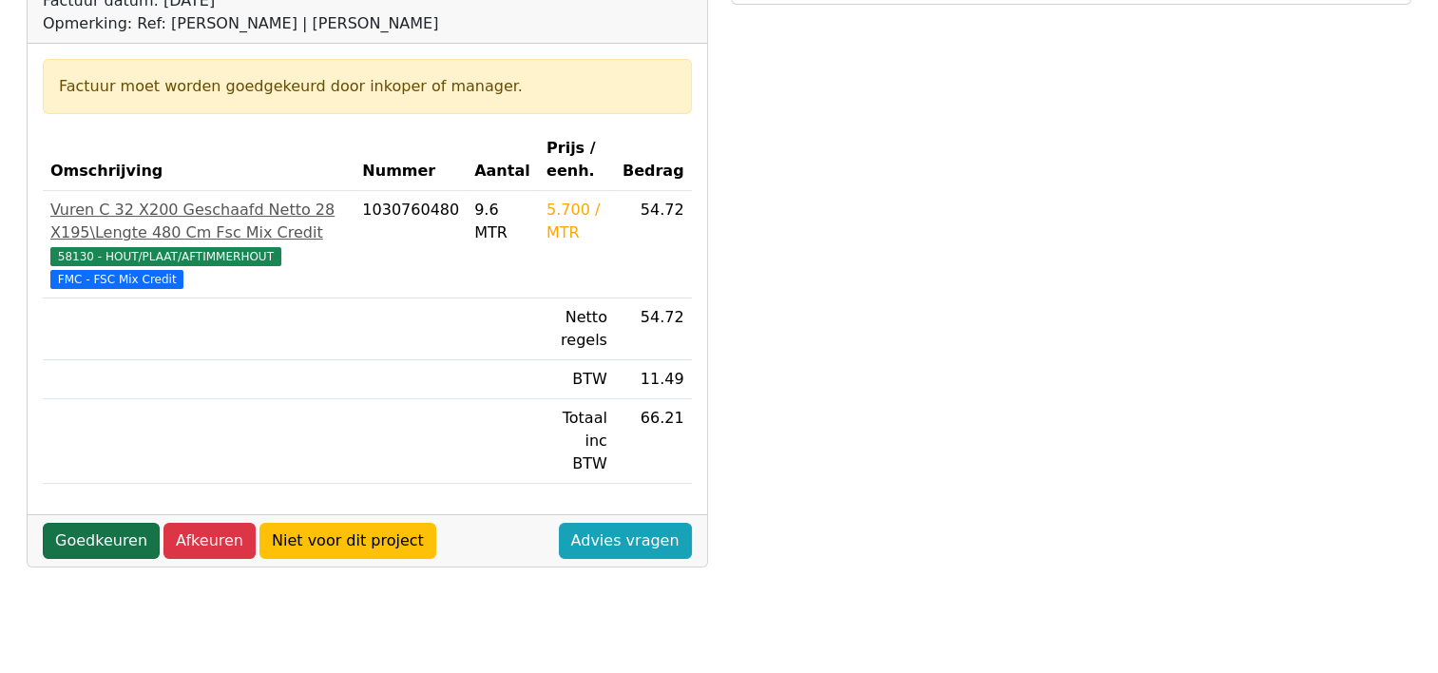
click at [102, 523] on link "Goedkeuren" at bounding box center [101, 541] width 117 height 36
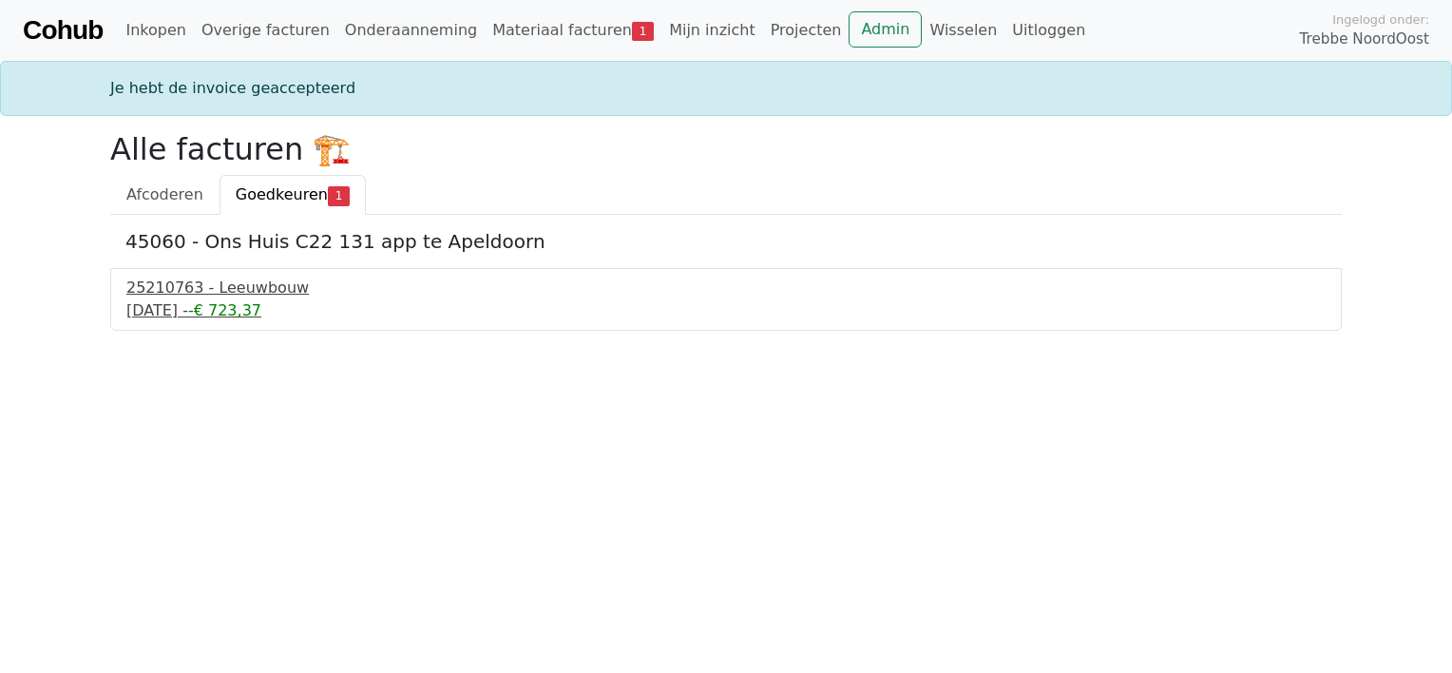
click at [215, 293] on div "25210763 - Leeuwbouw" at bounding box center [725, 288] width 1199 height 23
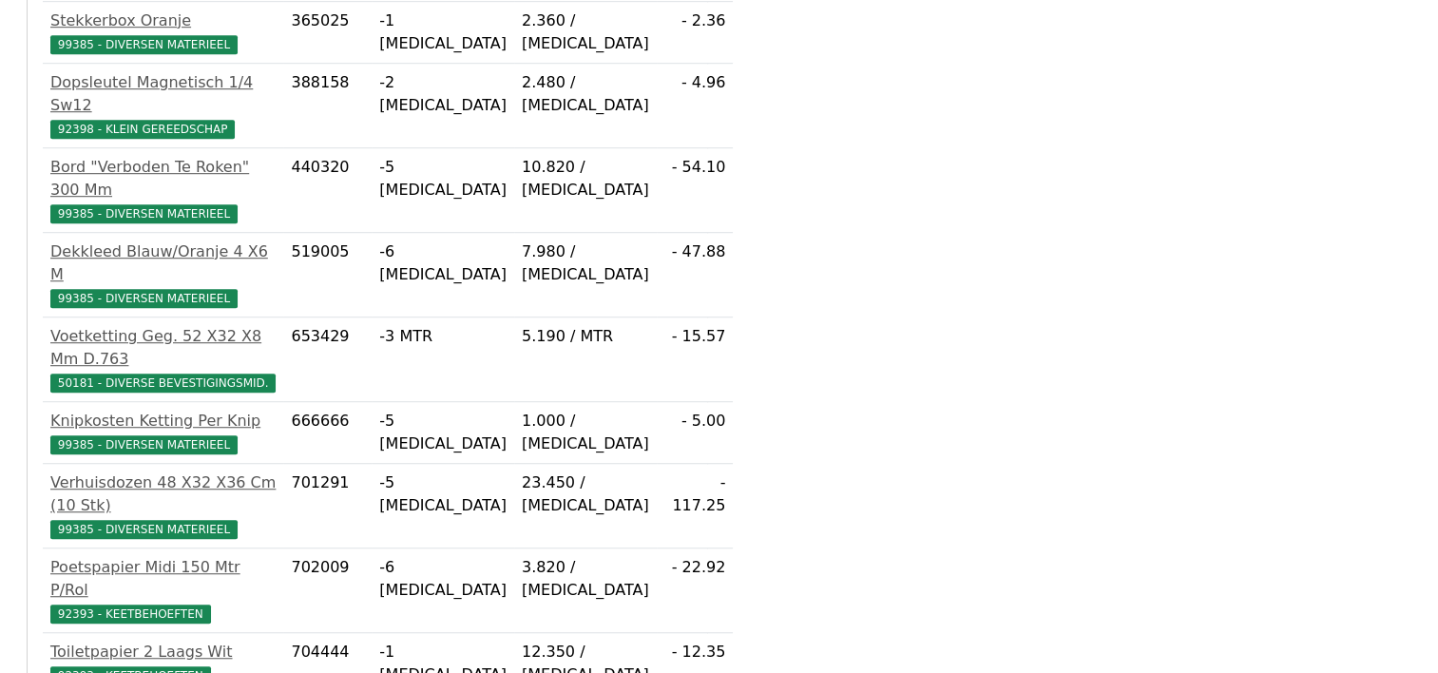
scroll to position [1281, 0]
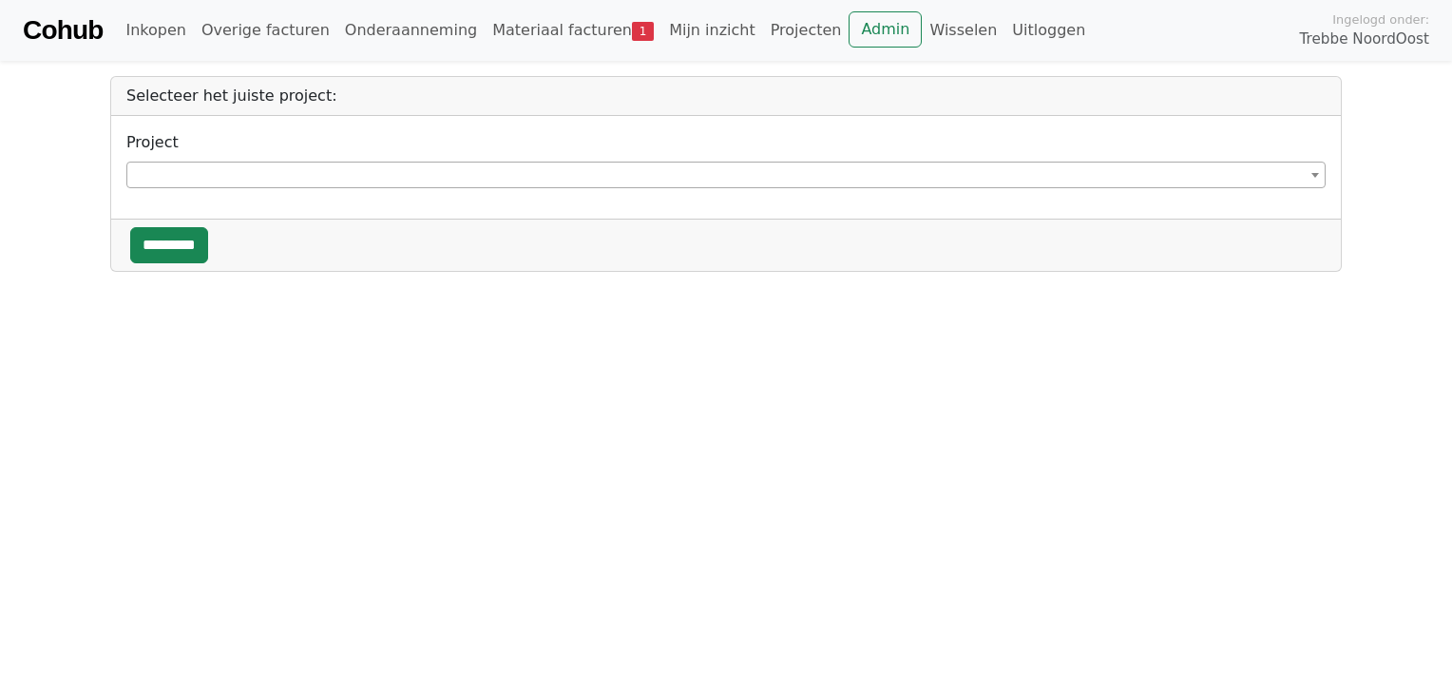
click at [202, 182] on span at bounding box center [725, 175] width 1199 height 27
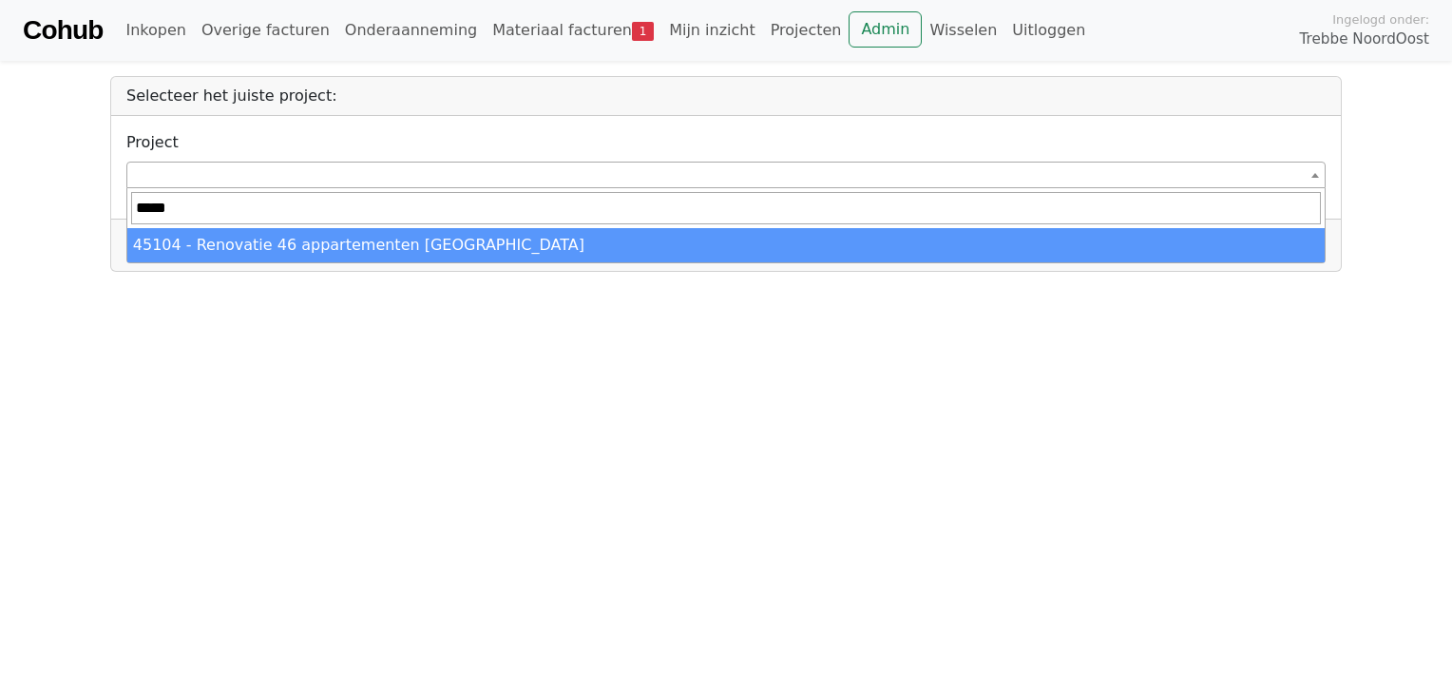
type input "*****"
select select "*****"
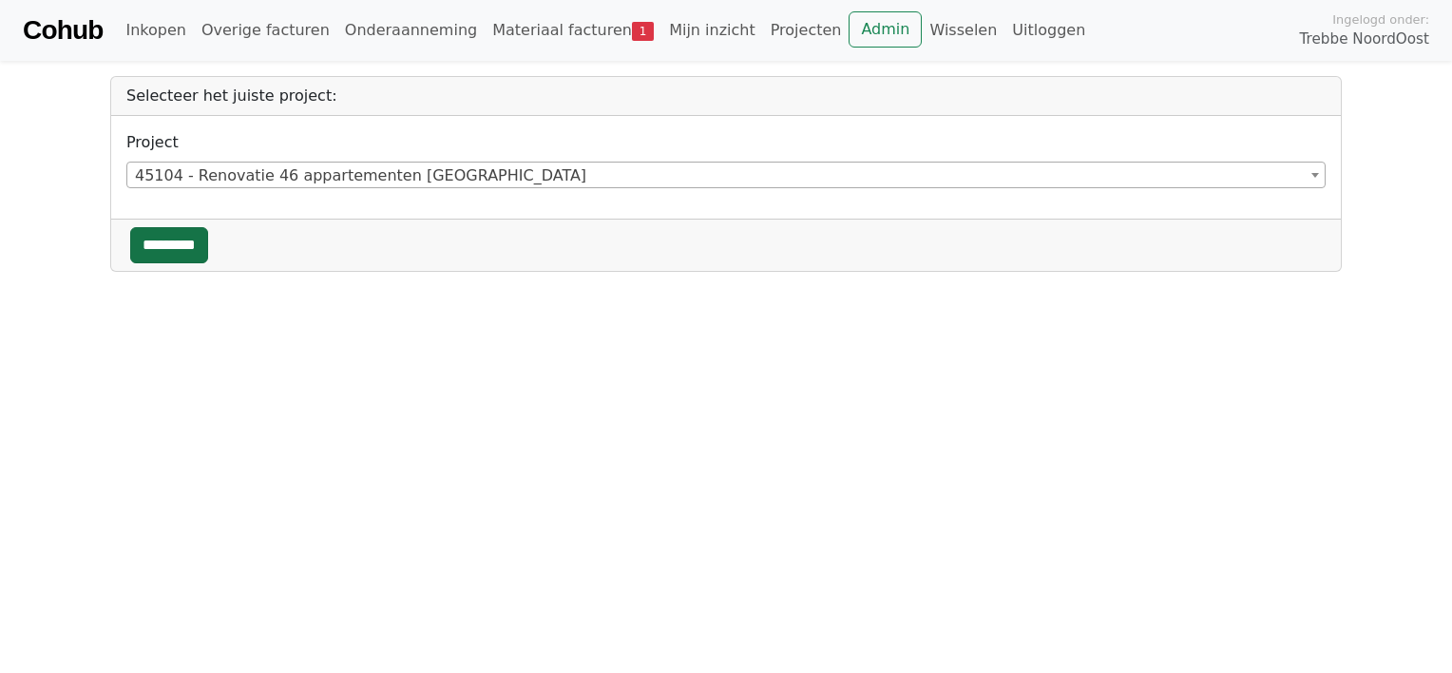
click at [166, 243] on input "*********" at bounding box center [169, 245] width 78 height 36
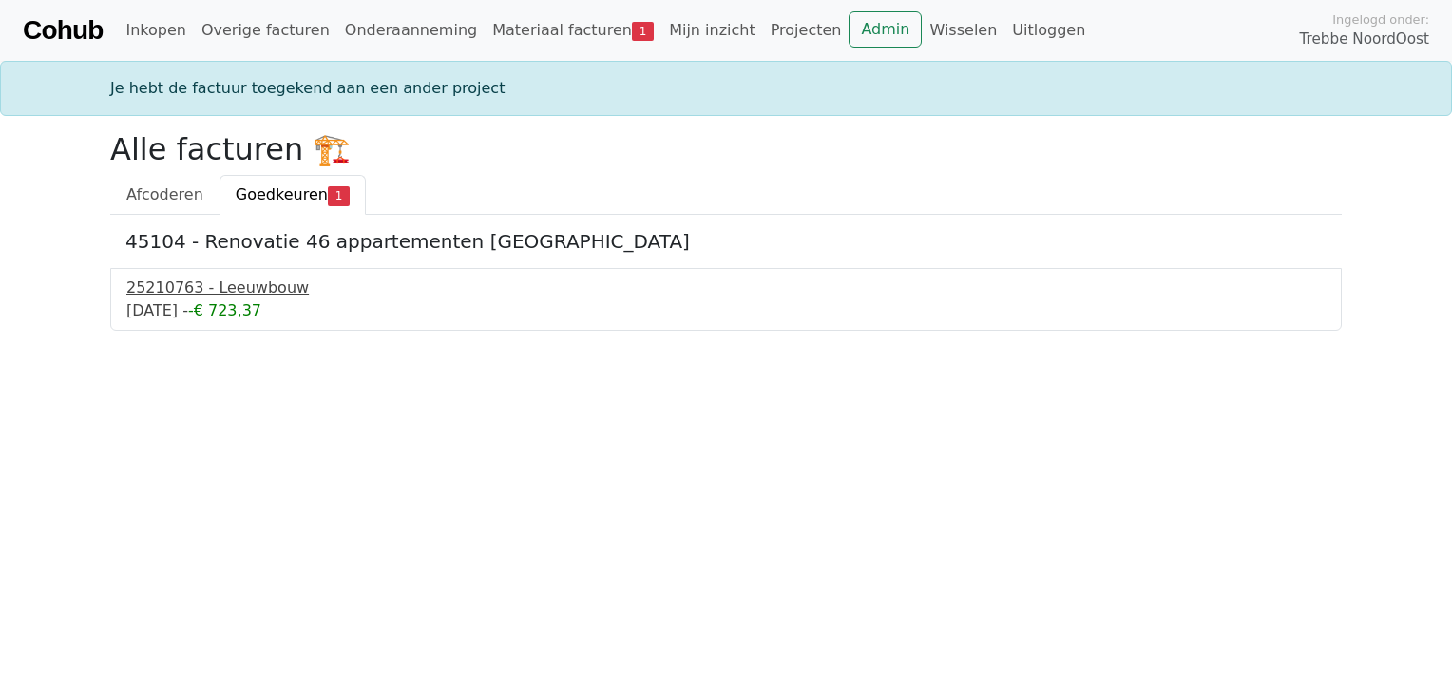
click at [167, 291] on div "25210763 - Leeuwbouw" at bounding box center [725, 288] width 1199 height 23
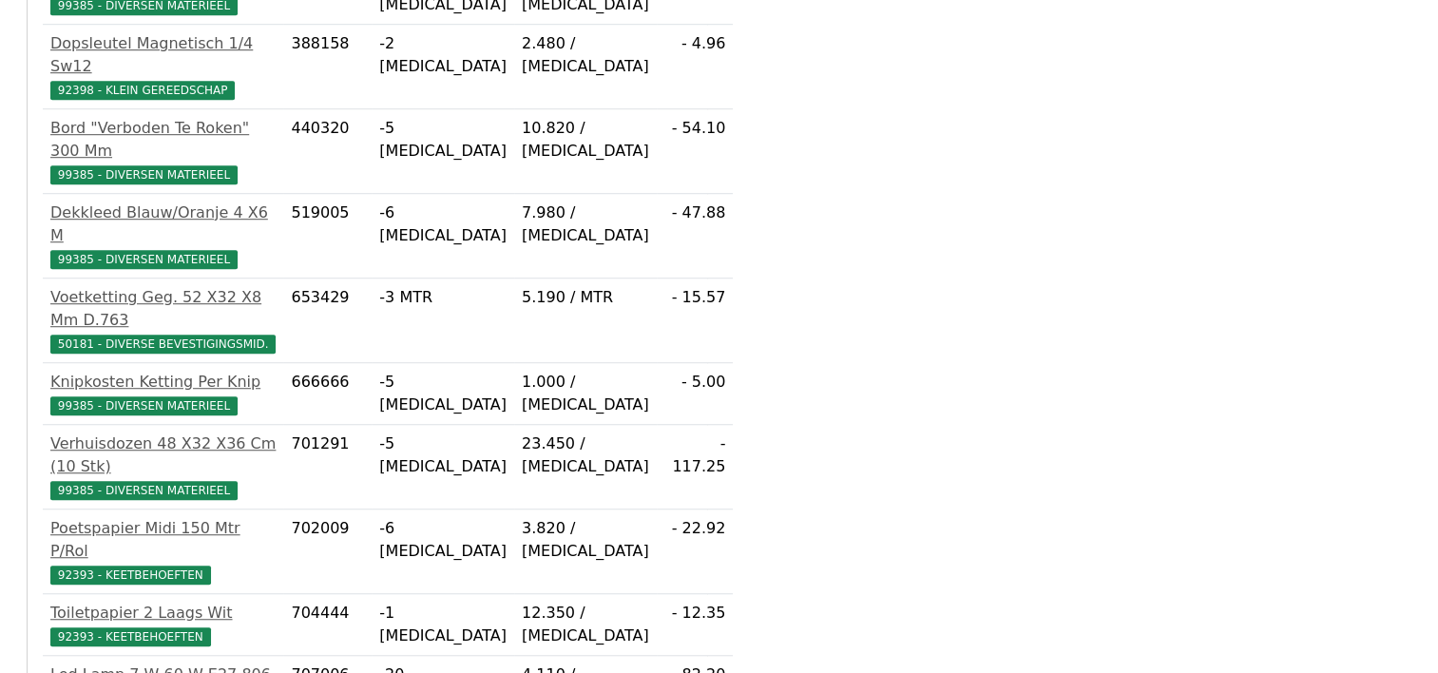
scroll to position [1281, 0]
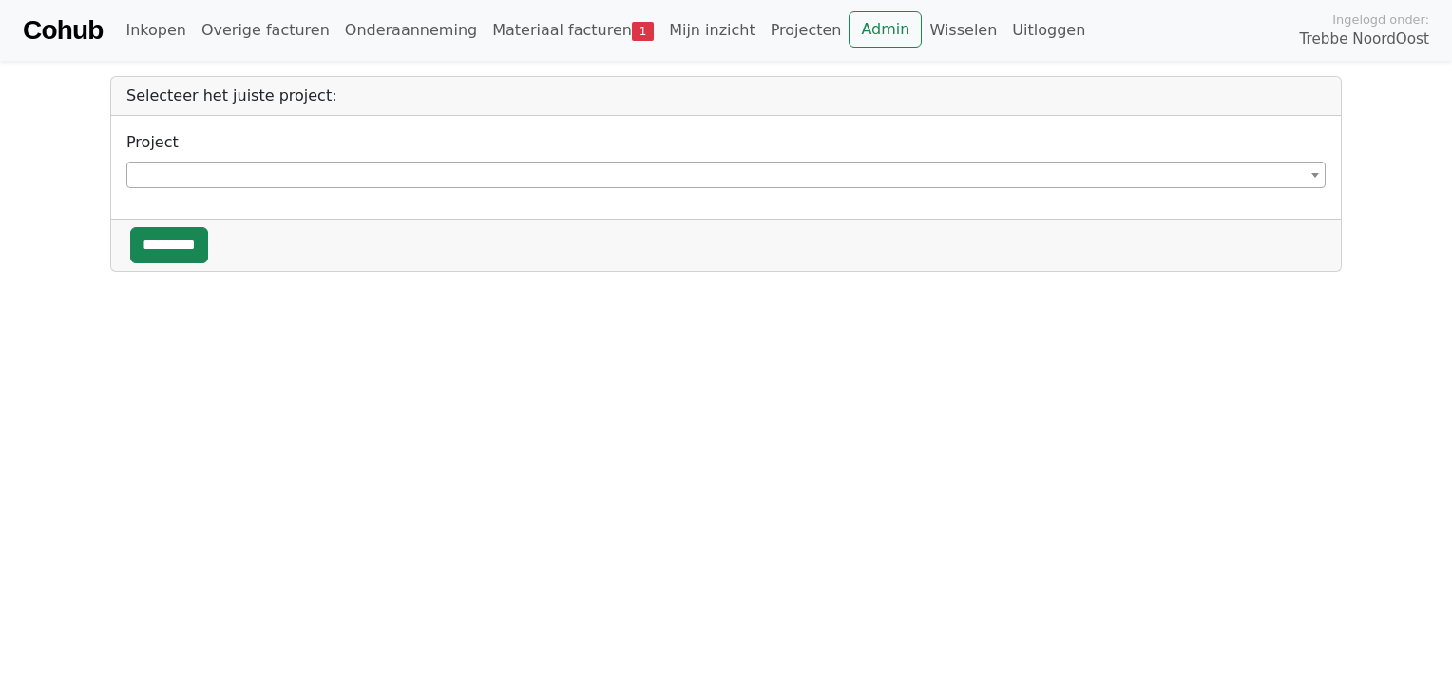
click at [179, 175] on span at bounding box center [725, 175] width 1199 height 27
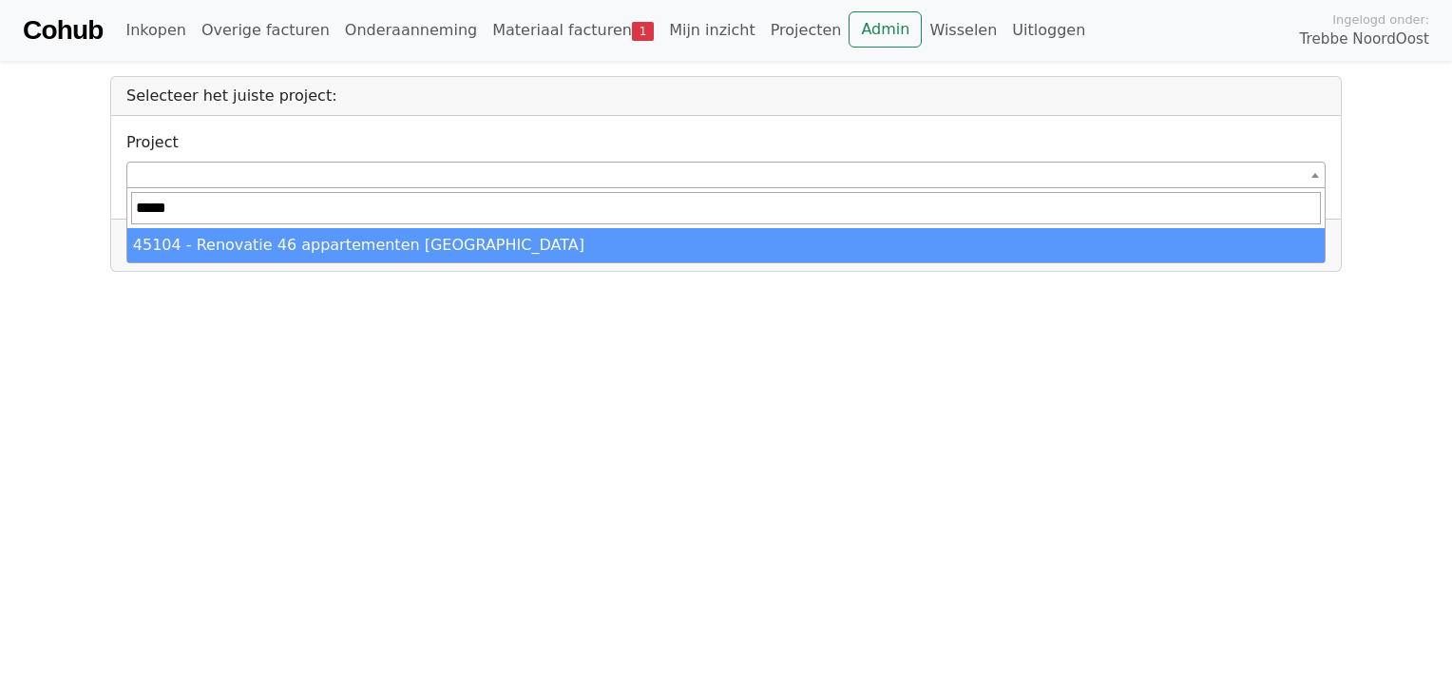
type input "*****"
select select "*****"
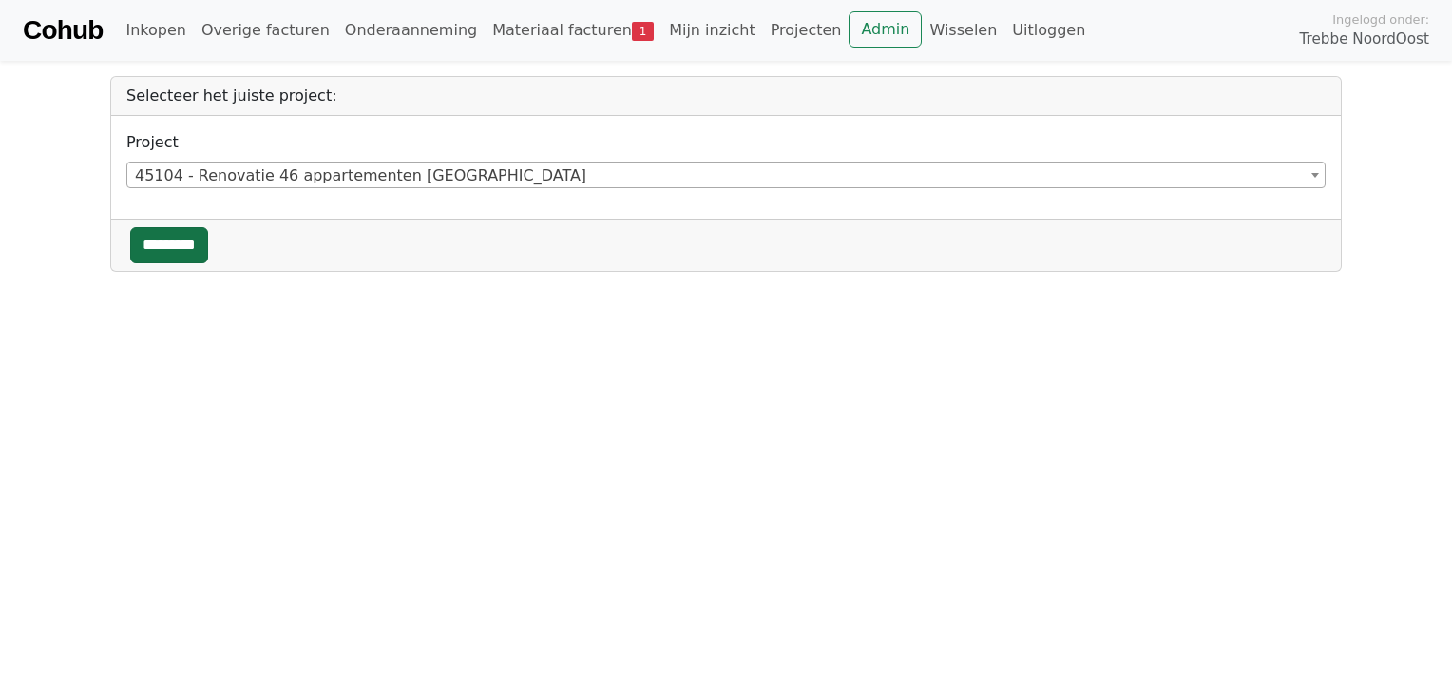
click at [206, 242] on input "*********" at bounding box center [169, 245] width 78 height 36
